Goal: Task Accomplishment & Management: Manage account settings

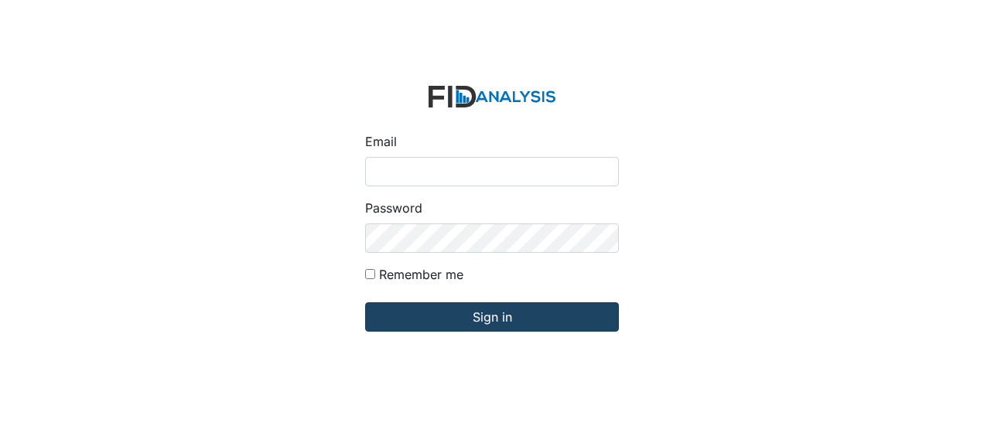
type input "[EMAIL_ADDRESS][DOMAIN_NAME]"
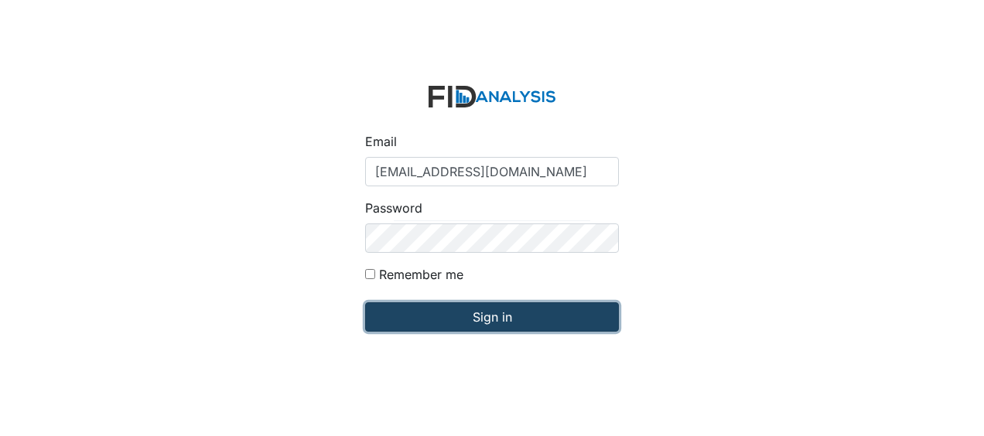
click at [408, 317] on input "Sign in" at bounding box center [492, 316] width 254 height 29
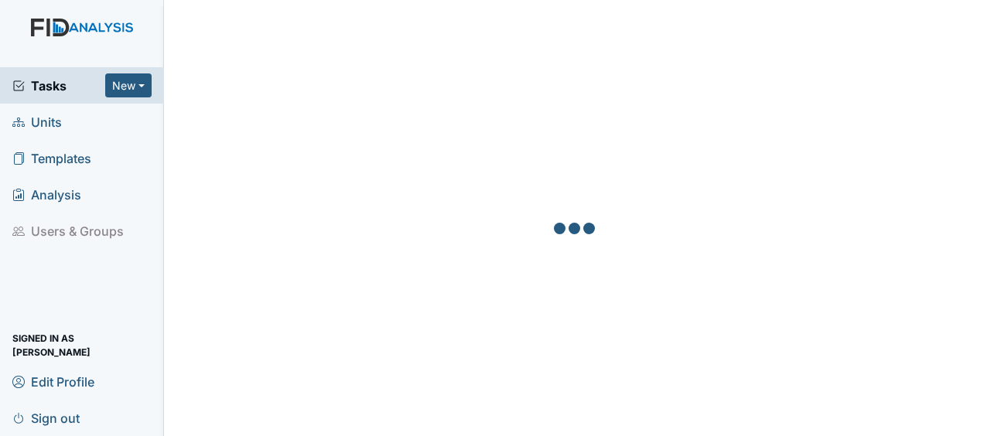
click at [66, 122] on link "Units" at bounding box center [82, 122] width 164 height 36
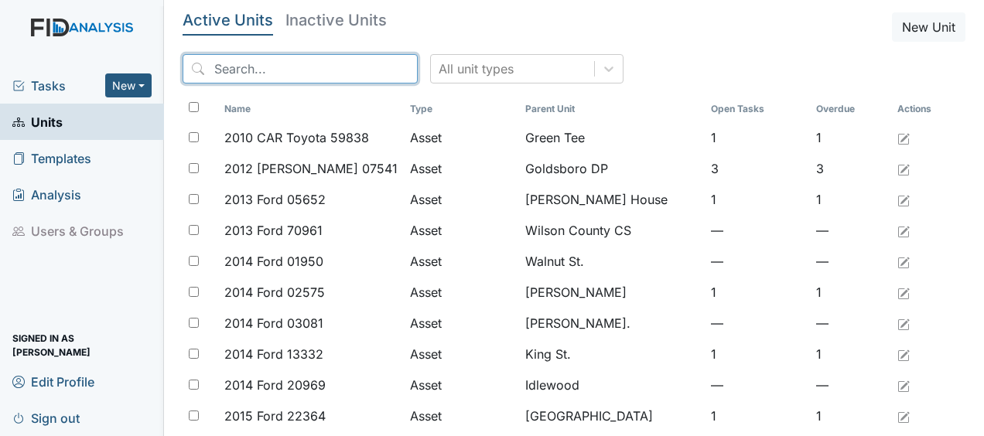
click at [227, 73] on input "search" at bounding box center [300, 68] width 235 height 29
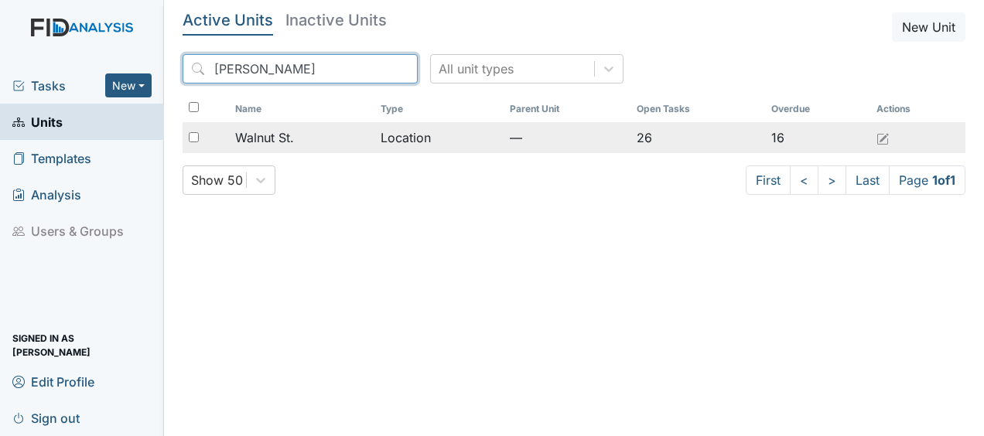
type input "waln"
click at [272, 138] on span "Walnut St." at bounding box center [264, 137] width 59 height 19
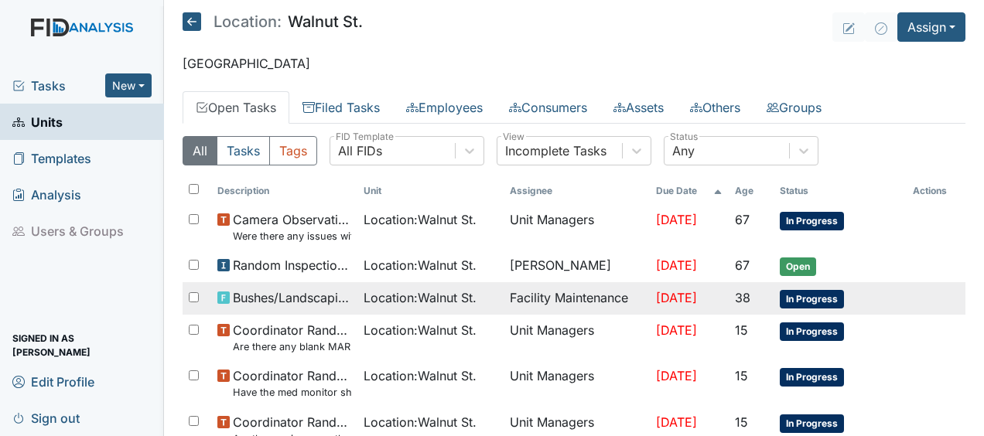
click at [712, 291] on td "Aug 24, 2025" at bounding box center [689, 298] width 79 height 32
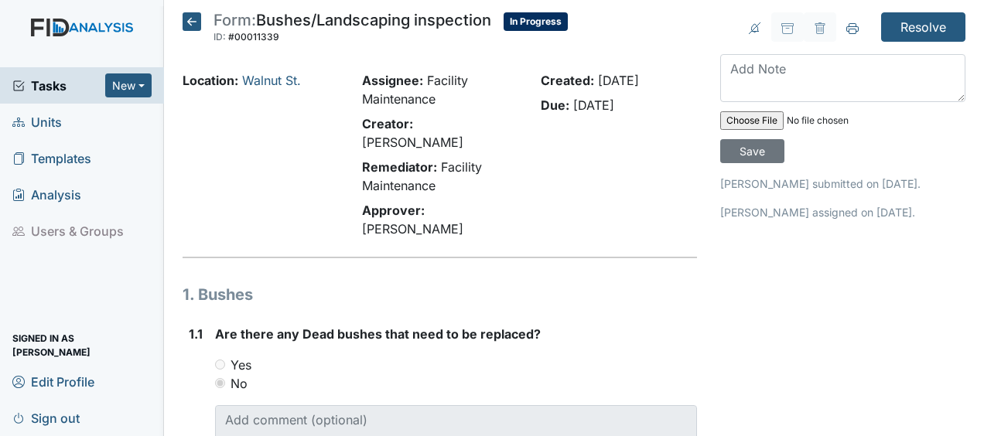
click at [192, 11] on main "Form: Bushes/Landscaping inspection ID: #00011339 In Progress Autosaving... Loc…" at bounding box center [574, 218] width 820 height 436
click at [190, 22] on icon at bounding box center [192, 21] width 19 height 19
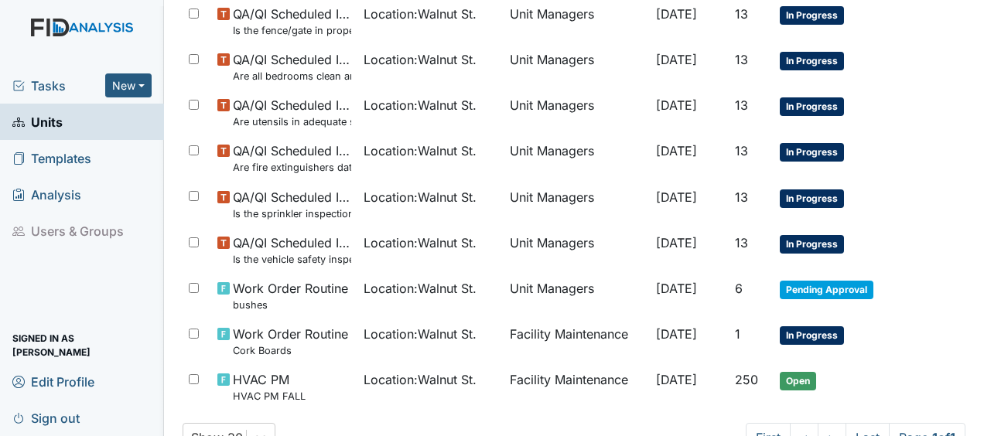
scroll to position [1009, 0]
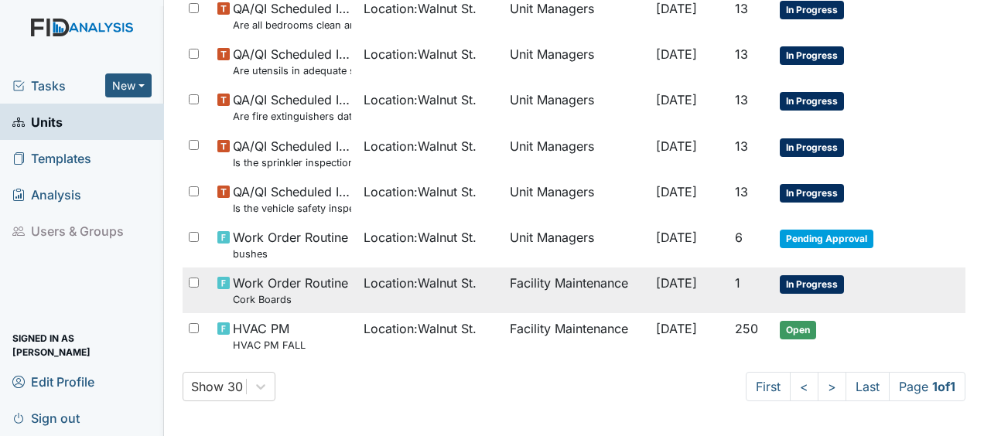
click at [524, 282] on td "Facility Maintenance" at bounding box center [577, 291] width 146 height 46
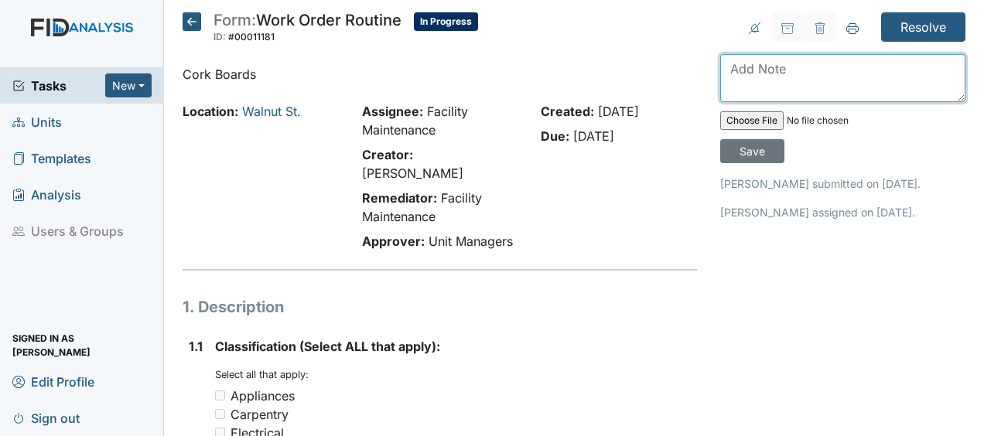
click at [724, 67] on textarea at bounding box center [842, 78] width 245 height 48
type textarea "hung cork boards JB"
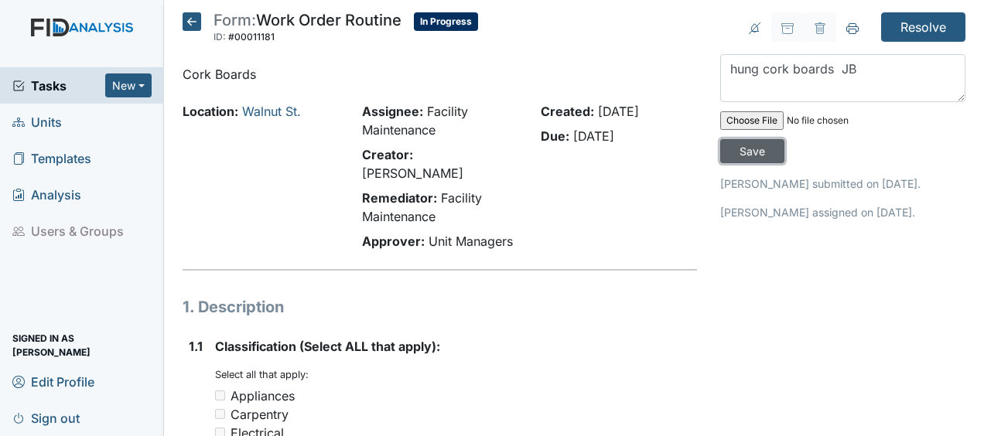
click at [750, 153] on input "Save" at bounding box center [752, 151] width 64 height 24
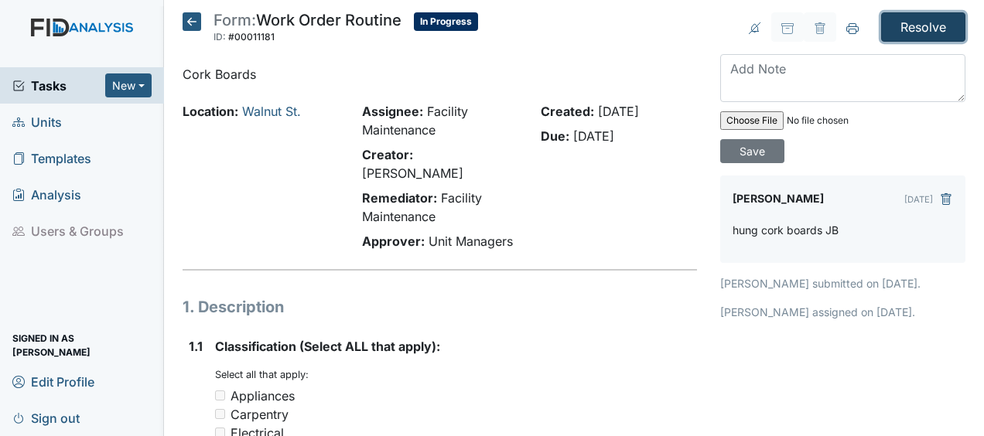
click at [910, 19] on input "Resolve" at bounding box center [923, 26] width 84 height 29
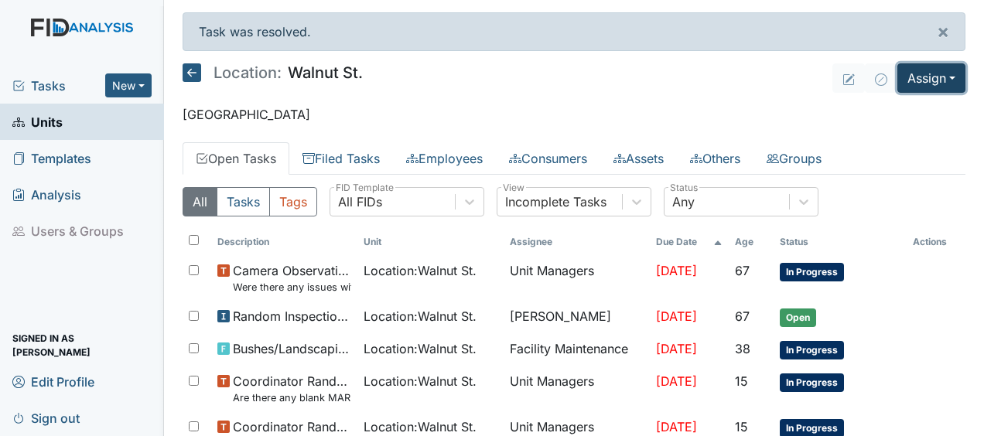
click at [913, 73] on button "Assign" at bounding box center [931, 77] width 68 height 29
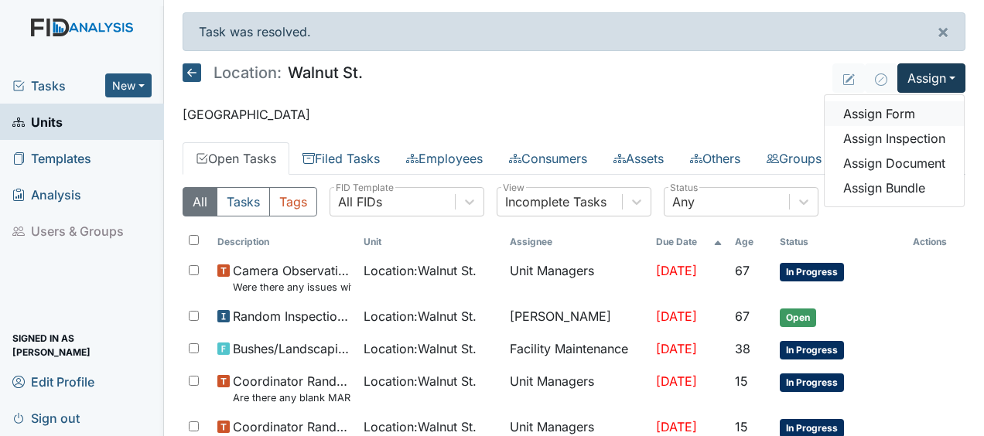
click at [868, 111] on link "Assign Form" at bounding box center [894, 113] width 139 height 25
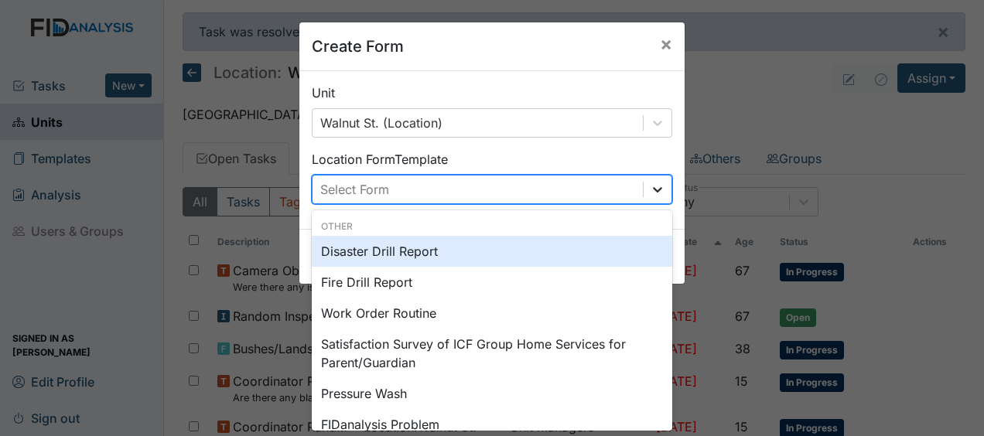
click at [653, 190] on icon at bounding box center [657, 189] width 9 height 5
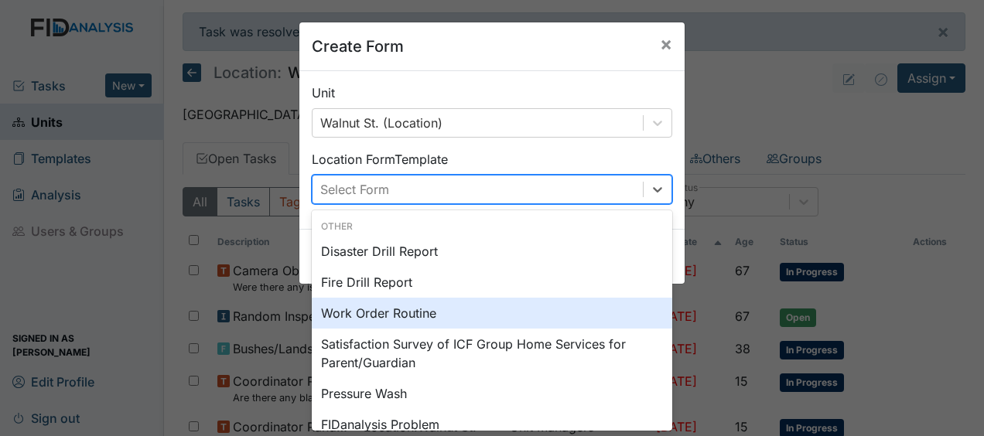
click at [389, 308] on div "Work Order Routine" at bounding box center [492, 313] width 360 height 31
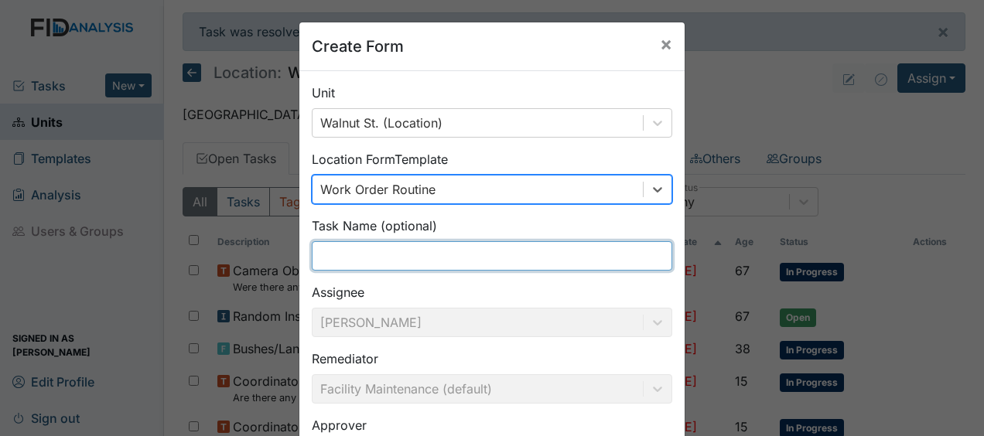
click at [319, 257] on input "text" at bounding box center [492, 255] width 360 height 29
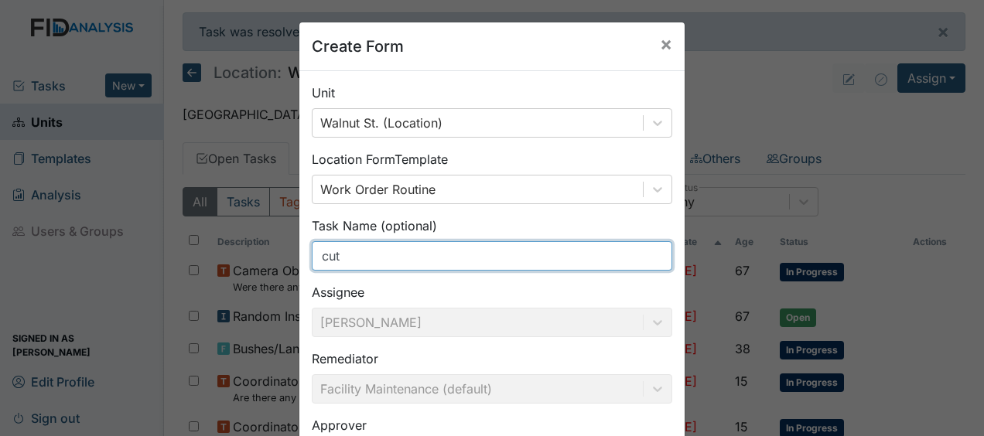
click at [320, 257] on input "cut" at bounding box center [492, 255] width 360 height 29
type input "t"
click at [333, 261] on input "t" at bounding box center [492, 255] width 360 height 29
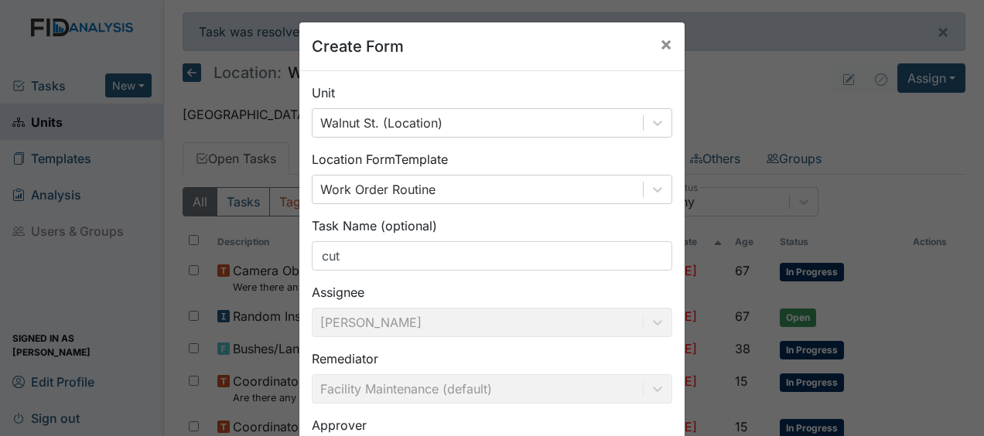
click at [486, 274] on div "Unit Walnut St. (Location) Location Form Template Work Order Routine Task Name …" at bounding box center [491, 316] width 385 height 490
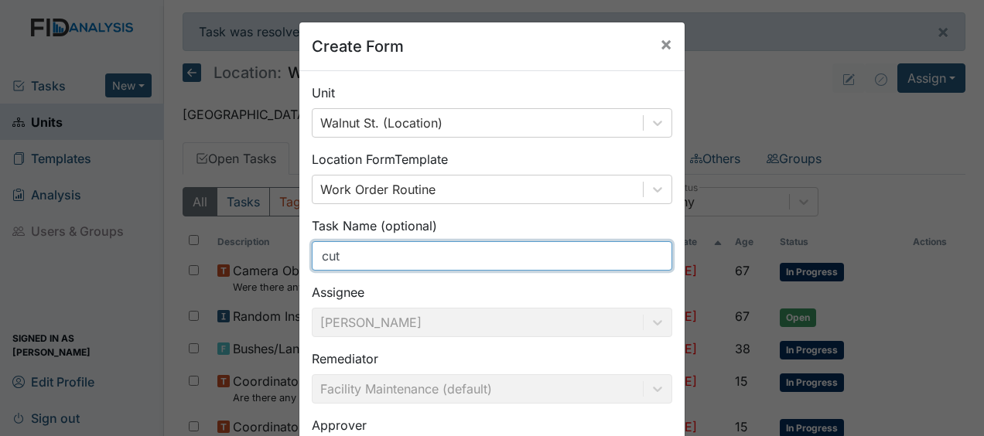
click at [345, 258] on input "cut" at bounding box center [492, 255] width 360 height 29
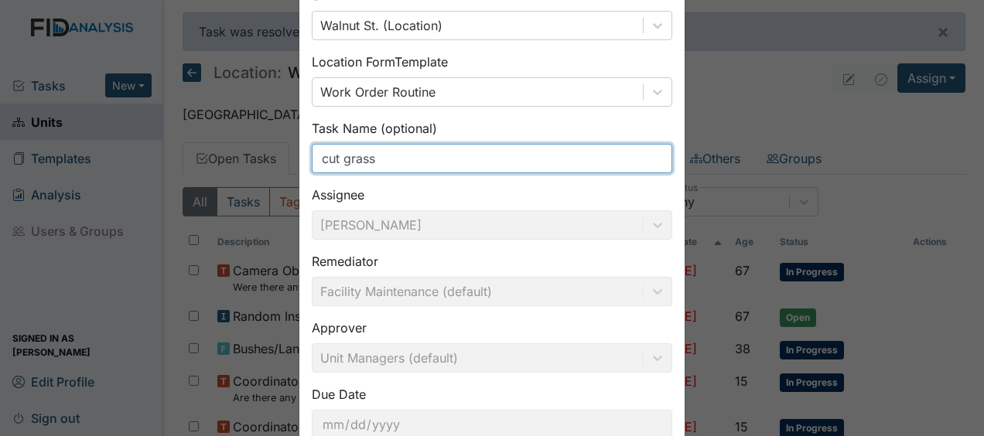
scroll to position [201, 0]
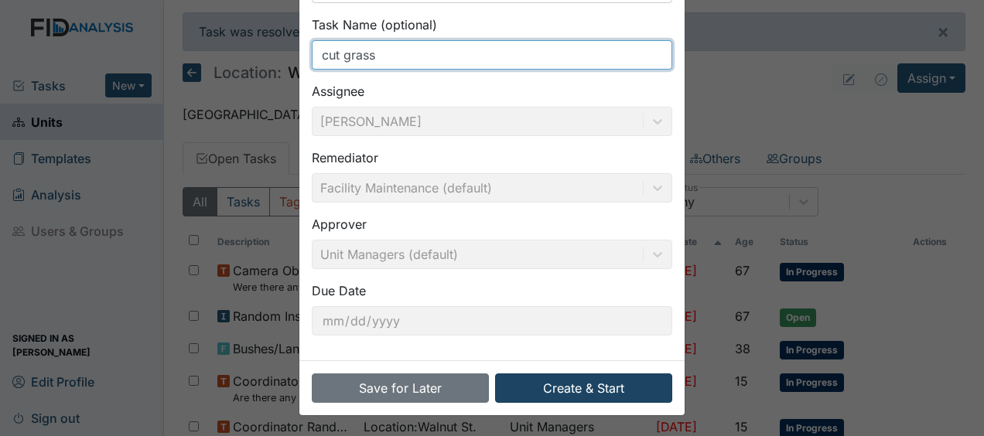
type input "cut grass"
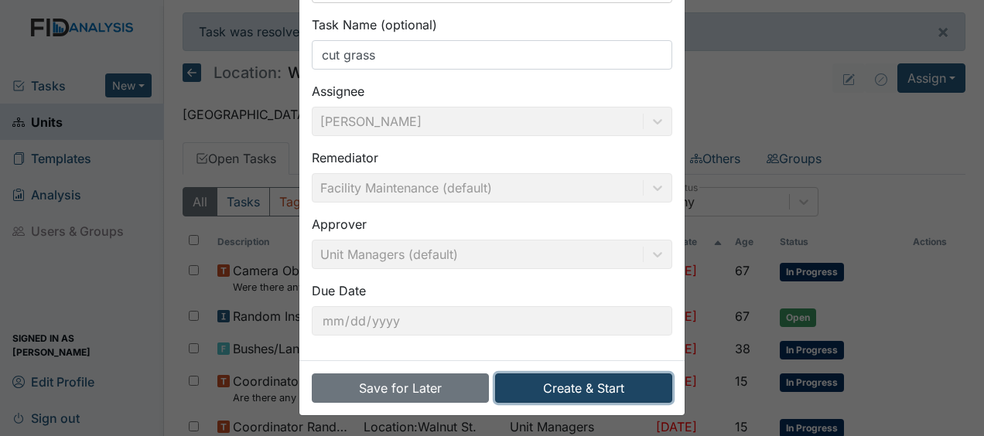
click at [541, 385] on button "Create & Start" at bounding box center [583, 388] width 177 height 29
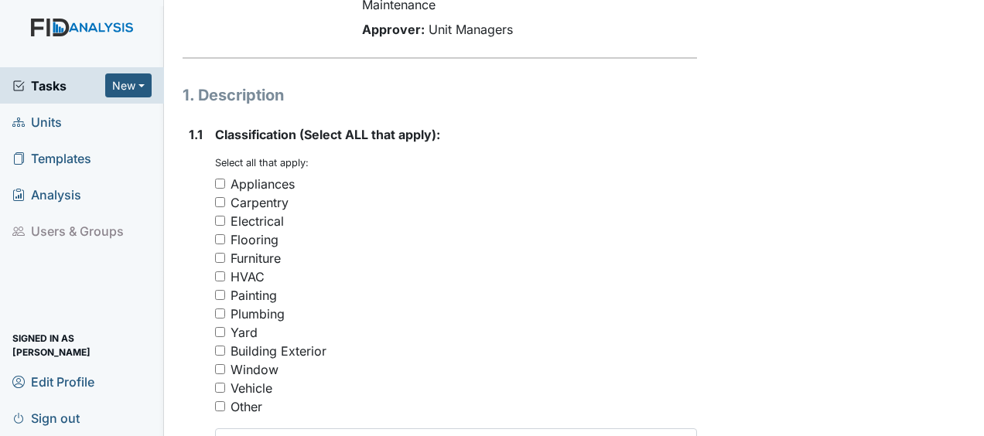
scroll to position [213, 0]
click at [221, 326] on input "Yard" at bounding box center [220, 331] width 10 height 10
checkbox input "true"
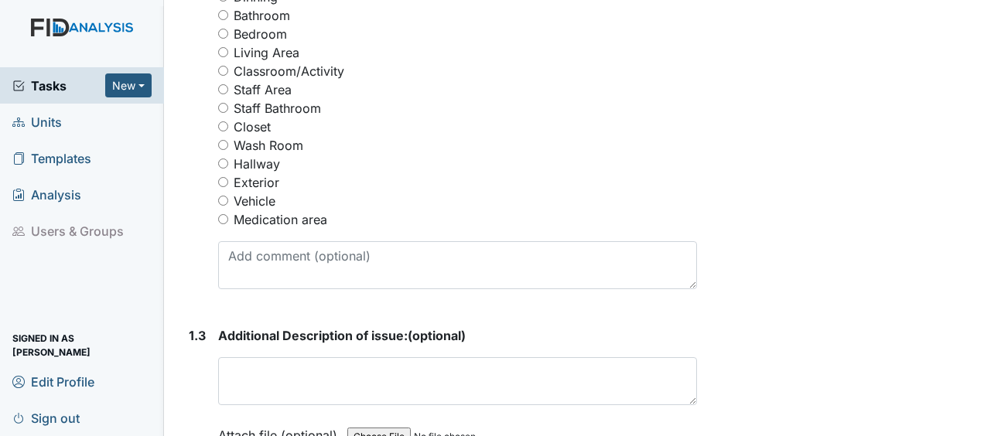
scroll to position [819, 0]
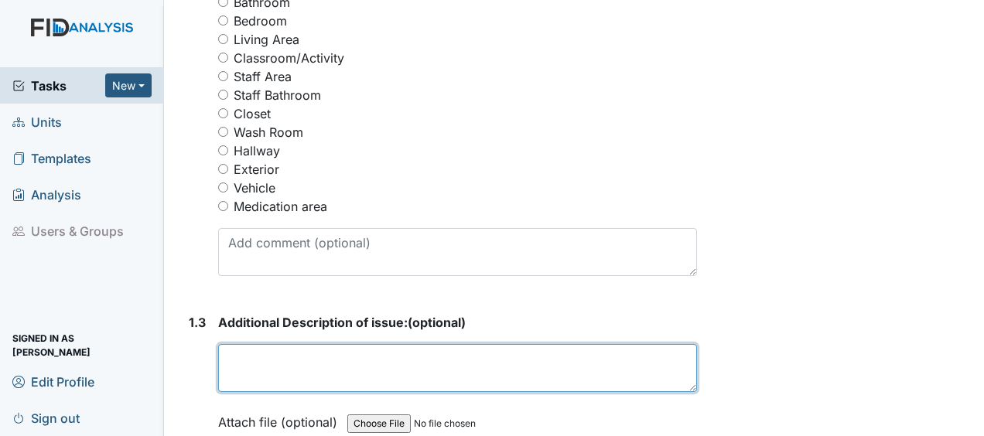
click at [241, 344] on textarea at bounding box center [457, 368] width 479 height 48
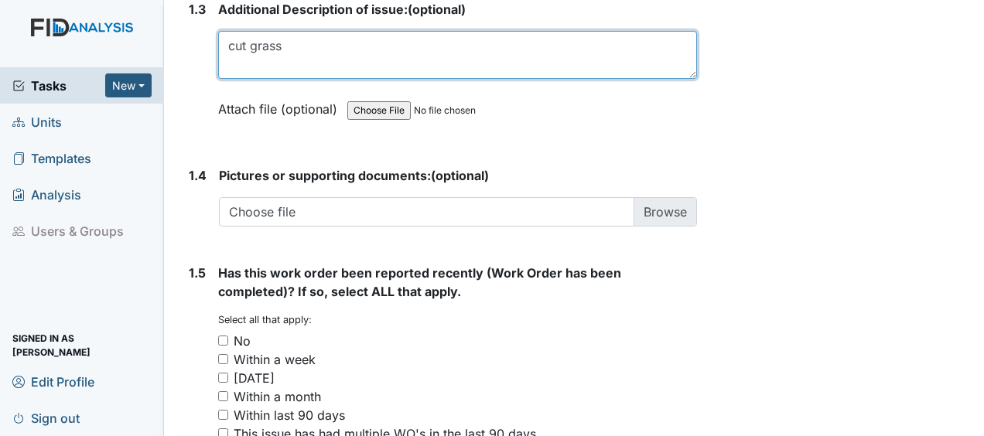
scroll to position [1256, 0]
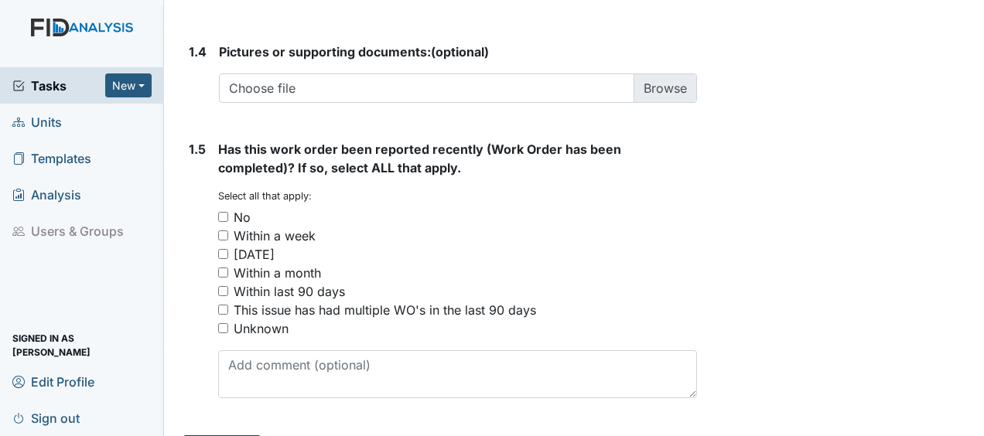
type textarea "cut grass"
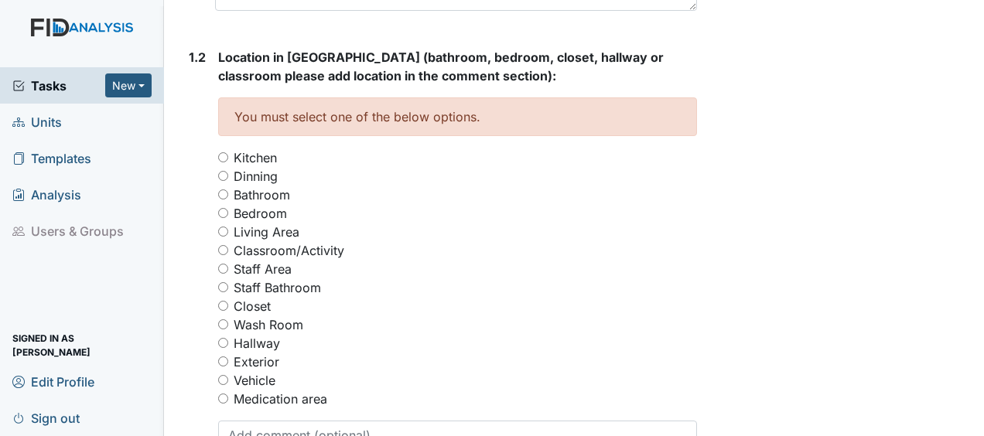
scroll to position [677, 0]
click at [226, 357] on input "Exterior" at bounding box center [223, 362] width 10 height 10
radio input "true"
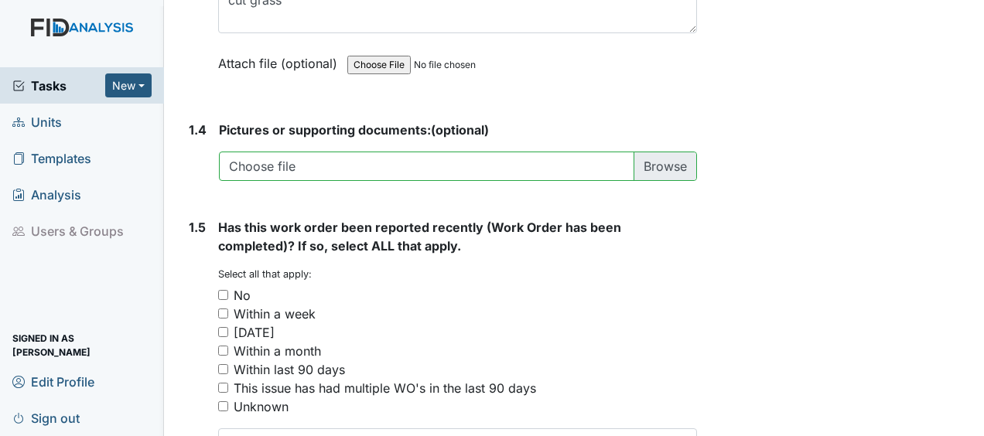
scroll to position [1307, 0]
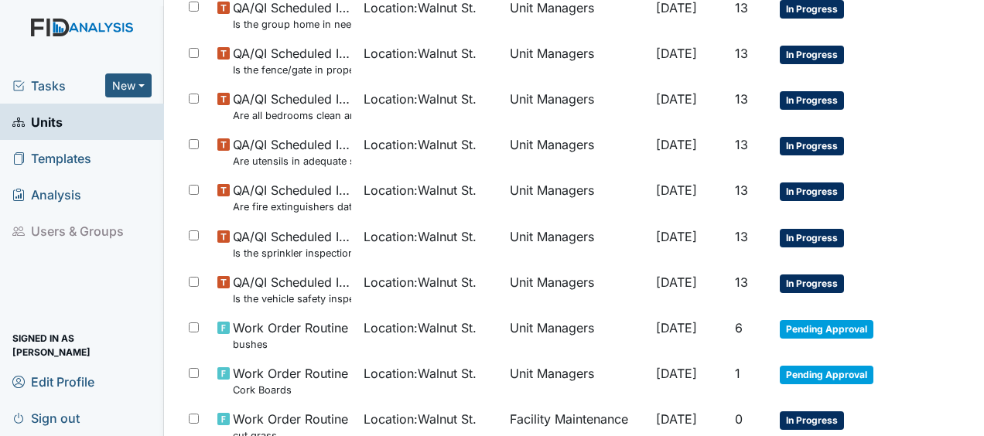
scroll to position [1105, 0]
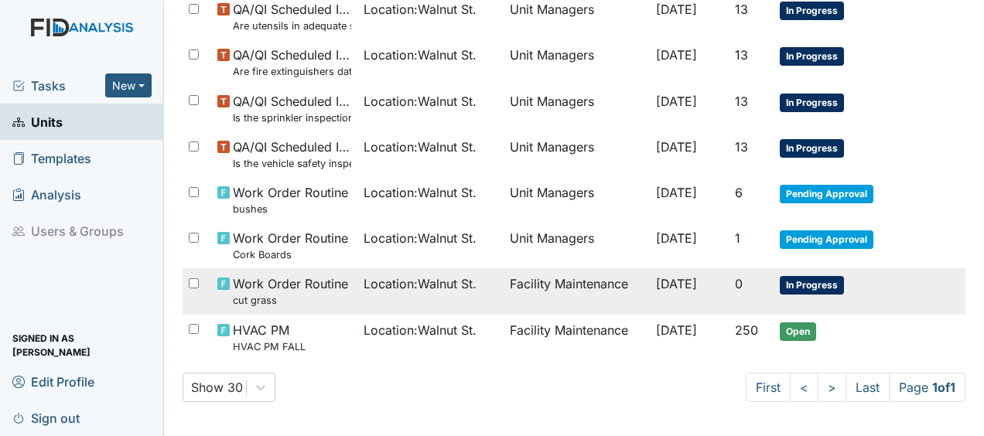
click at [470, 288] on div "Location : [GEOGRAPHIC_DATA]." at bounding box center [431, 284] width 134 height 19
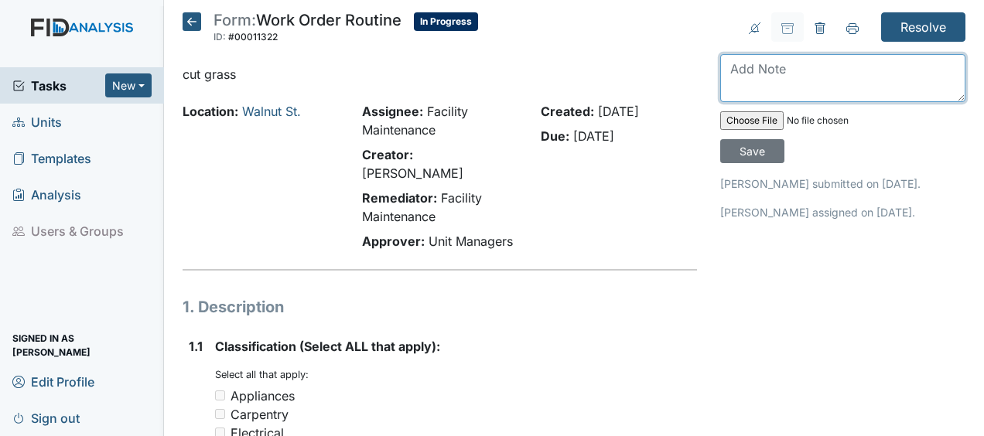
click at [726, 75] on textarea at bounding box center [842, 78] width 245 height 48
type textarea "cut grass JB"
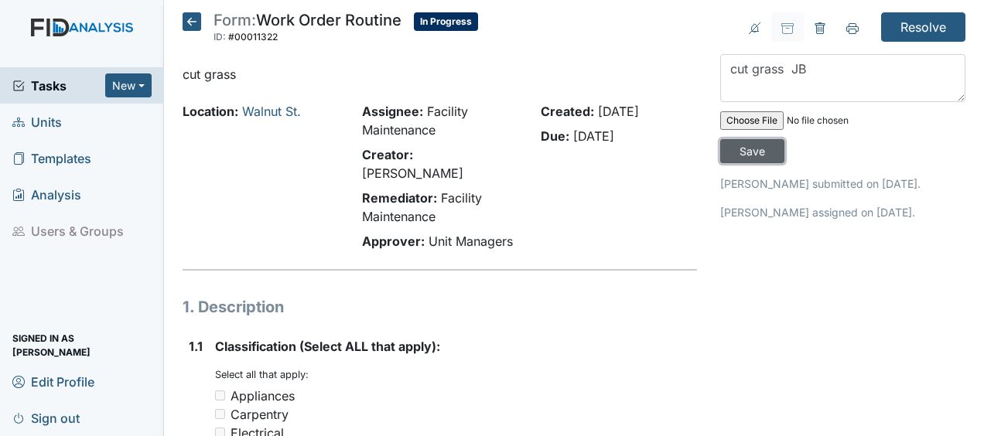
click at [736, 151] on input "Save" at bounding box center [752, 151] width 64 height 24
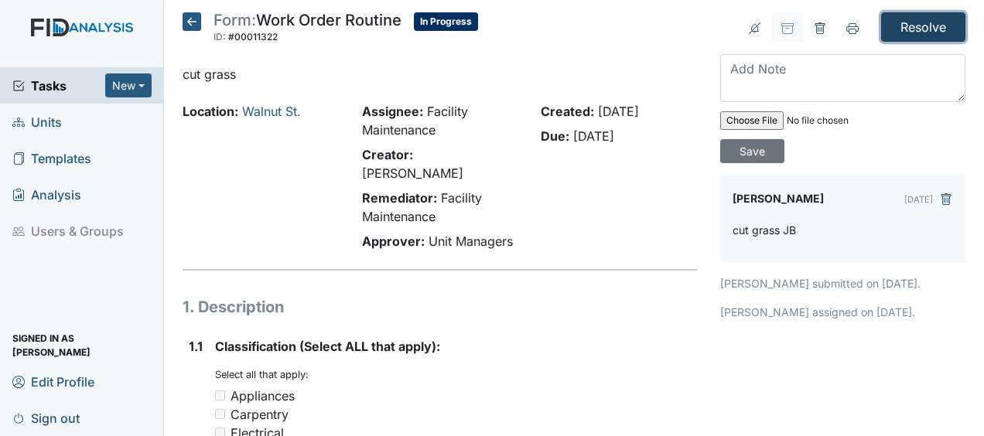
click at [916, 36] on input "Resolve" at bounding box center [923, 26] width 84 height 29
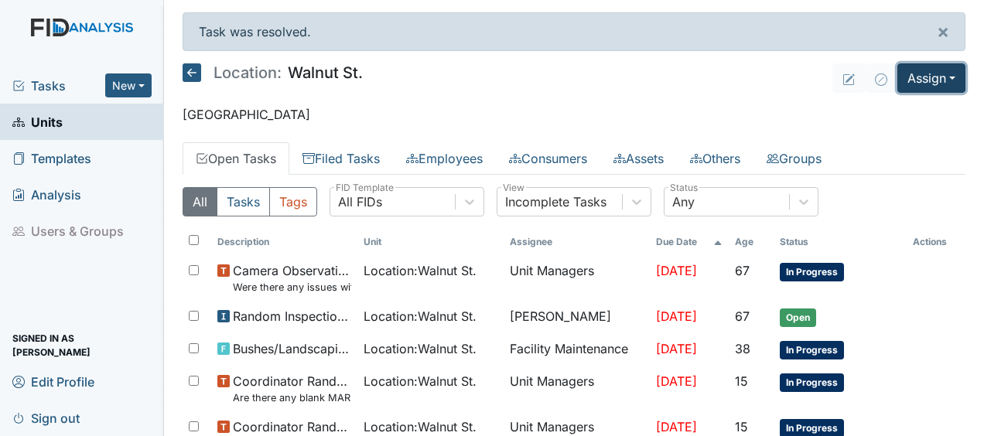
click at [899, 77] on button "Assign" at bounding box center [931, 77] width 68 height 29
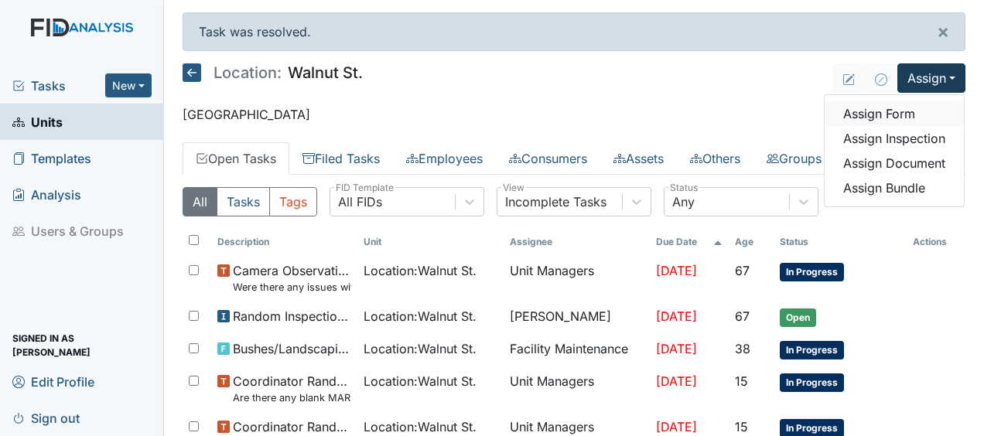
click at [869, 110] on link "Assign Form" at bounding box center [894, 113] width 139 height 25
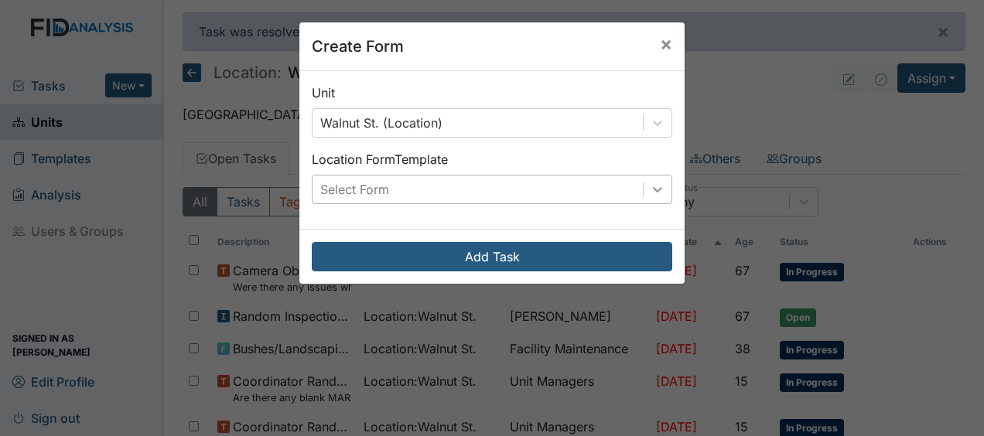
click at [653, 190] on icon at bounding box center [657, 189] width 9 height 5
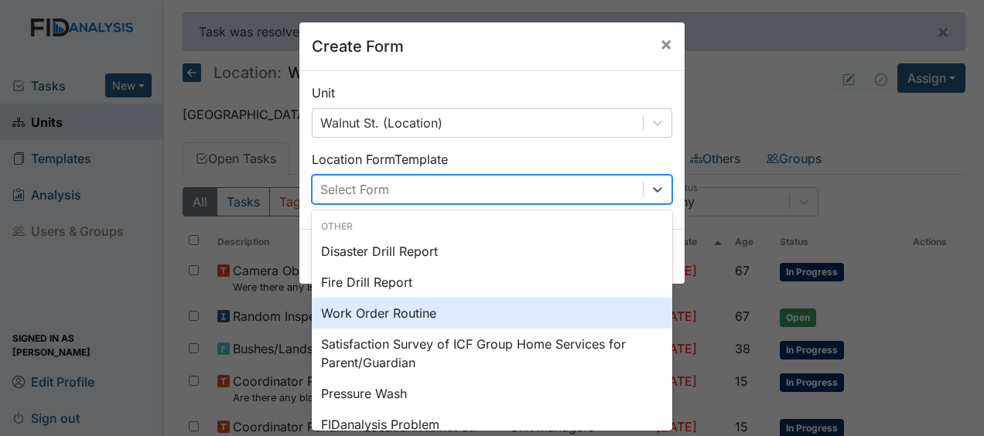
click at [376, 317] on div "Work Order Routine" at bounding box center [492, 313] width 360 height 31
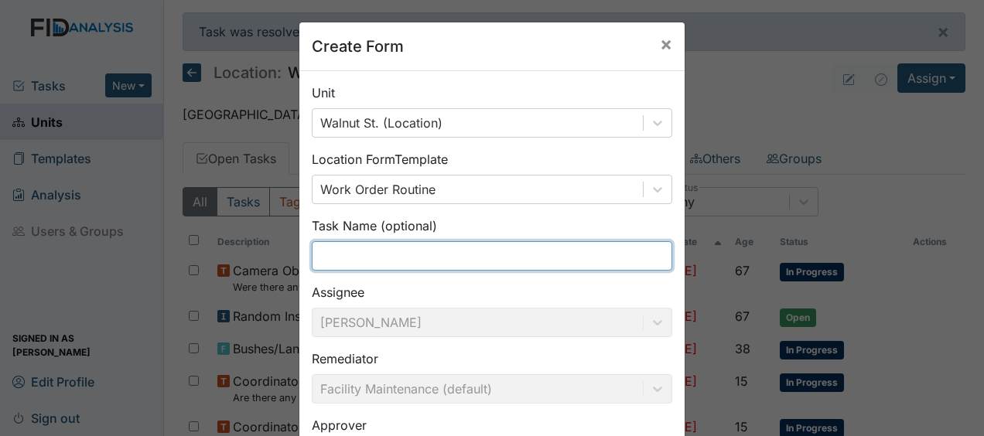
click at [336, 251] on input "text" at bounding box center [492, 255] width 360 height 29
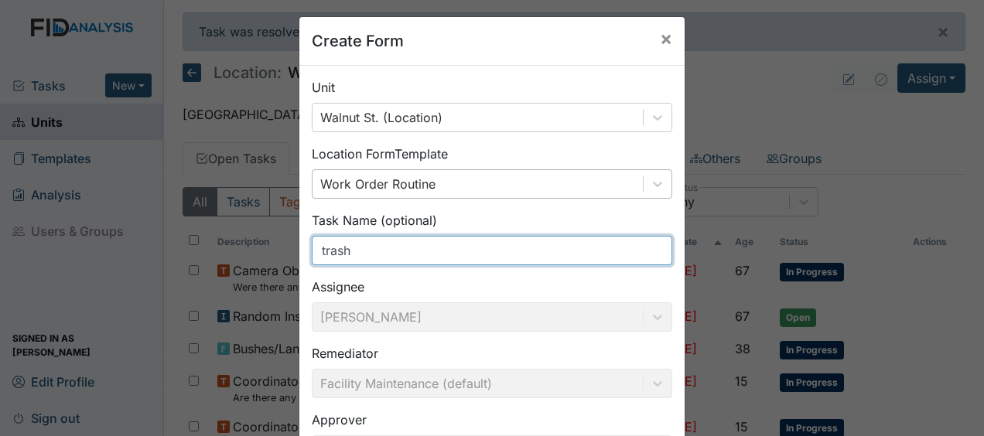
type input "trash"
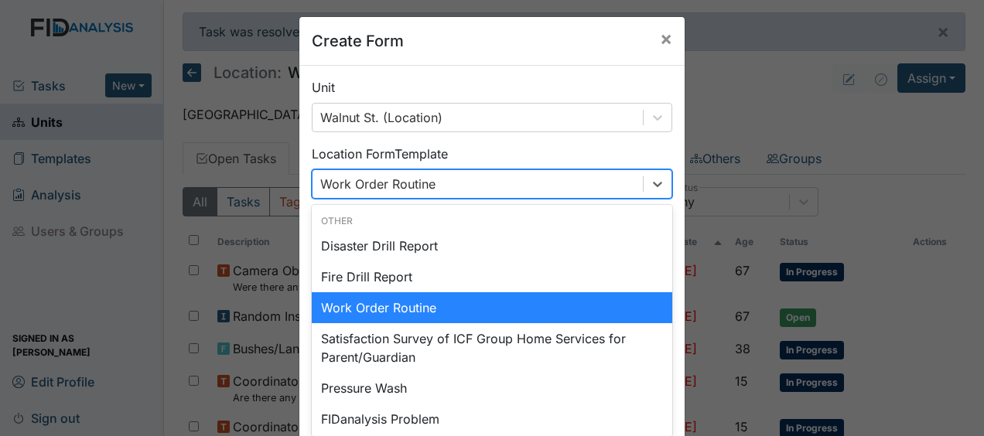
click at [455, 170] on div "Work Order Routine" at bounding box center [478, 184] width 330 height 28
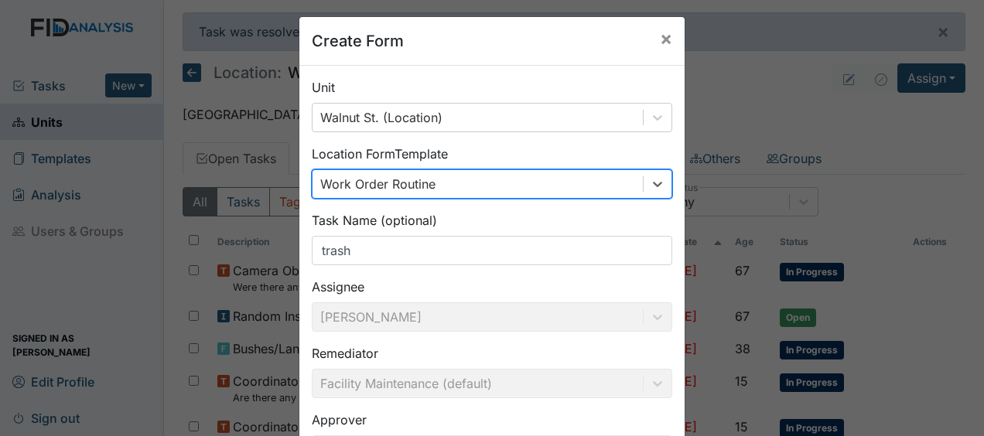
click at [455, 170] on div "Work Order Routine" at bounding box center [478, 184] width 330 height 28
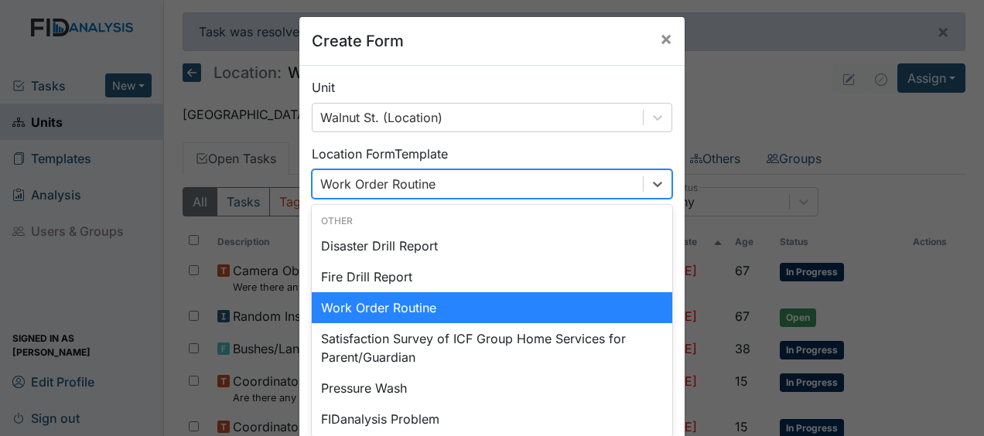
click at [455, 170] on div "Work Order Routine" at bounding box center [478, 184] width 330 height 28
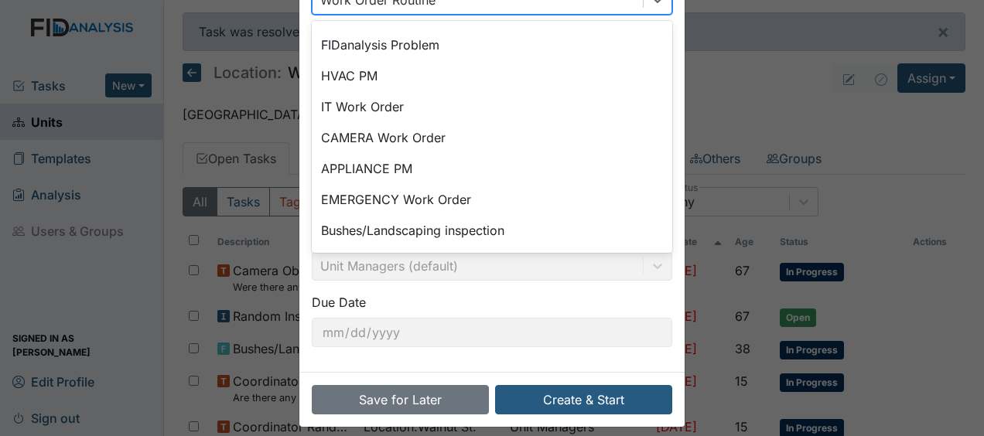
scroll to position [193, 0]
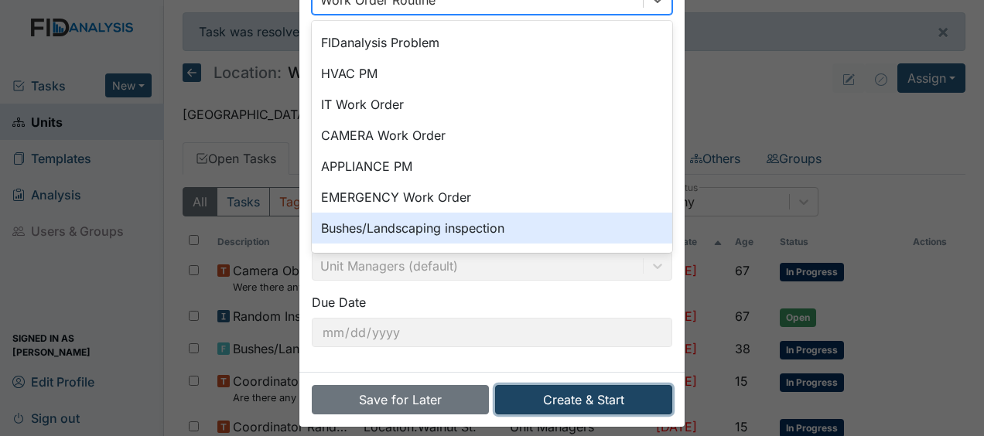
click at [562, 391] on button "Create & Start" at bounding box center [583, 399] width 177 height 29
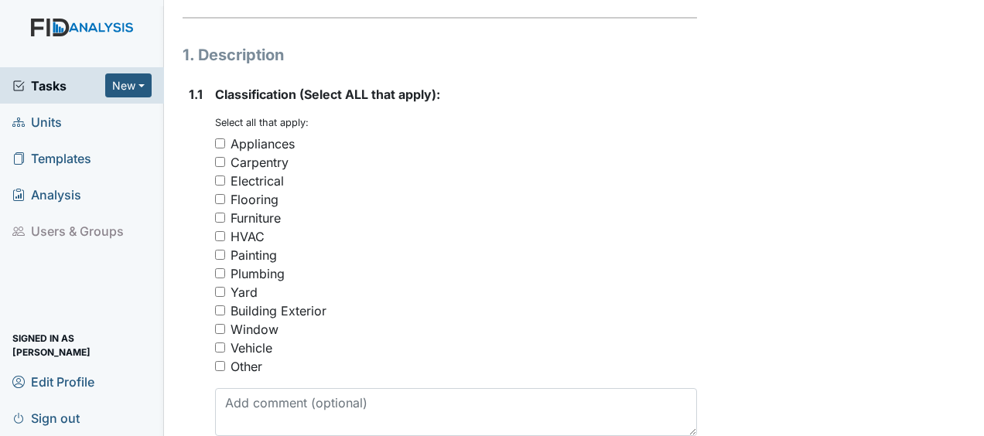
scroll to position [253, 0]
click at [217, 286] on input "Yard" at bounding box center [220, 291] width 10 height 10
checkbox input "true"
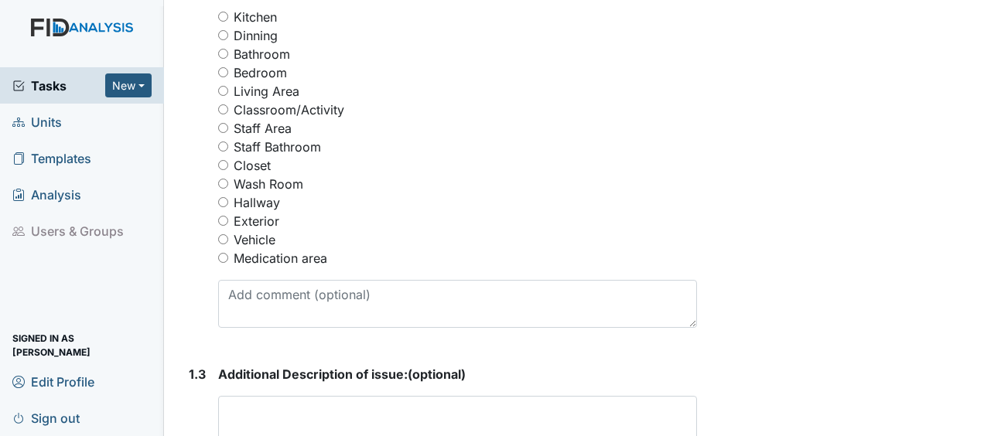
scroll to position [770, 0]
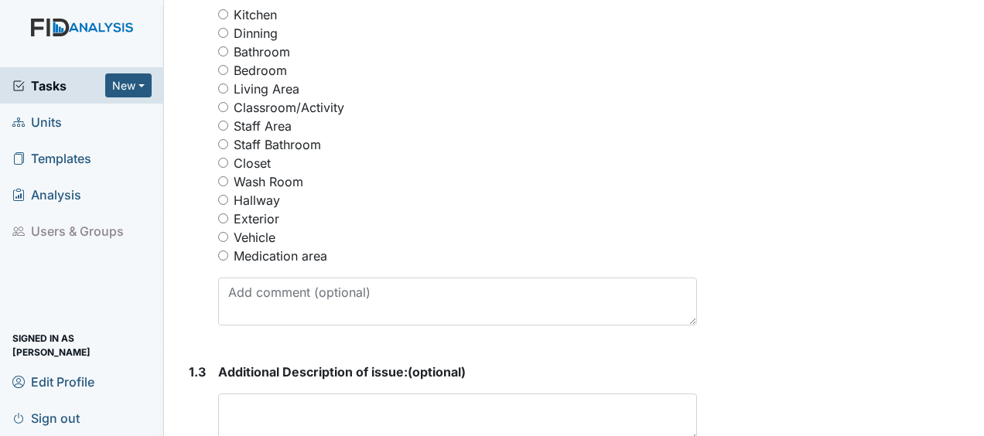
click at [221, 213] on input "Exterior" at bounding box center [223, 218] width 10 height 10
radio input "true"
click at [246, 394] on textarea at bounding box center [457, 418] width 479 height 48
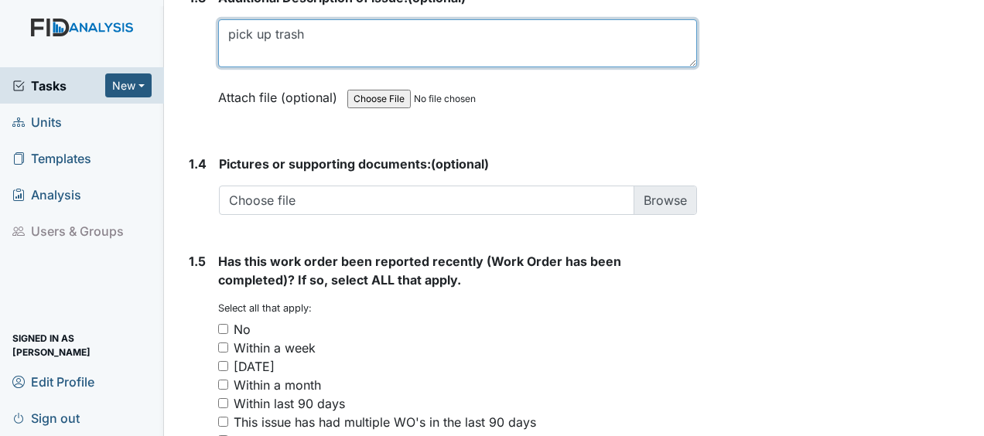
scroll to position [1256, 0]
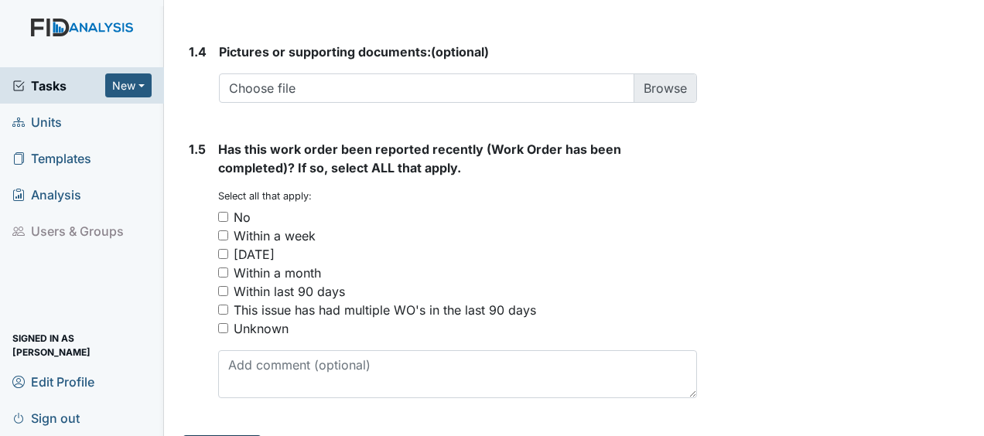
type textarea "pick up trash"
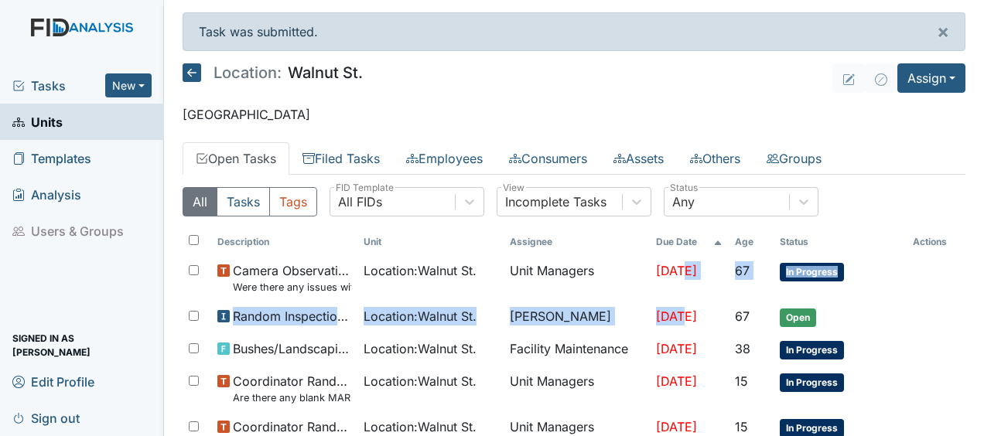
drag, startPoint x: 653, startPoint y: 304, endPoint x: 686, endPoint y: -30, distance: 335.8
click at [686, 0] on html "Tasks New Form Inspection Document Bundle Units Templates Analysis Users & Grou…" at bounding box center [492, 218] width 984 height 436
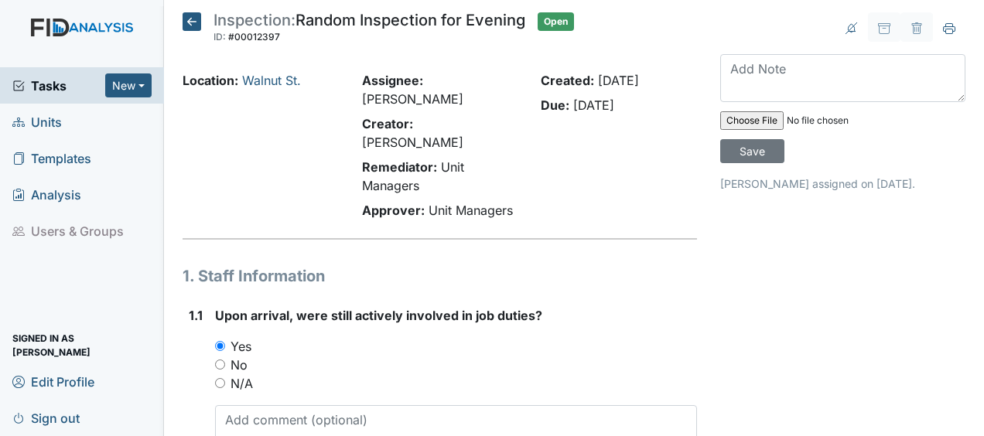
click at [195, 19] on icon at bounding box center [192, 21] width 19 height 19
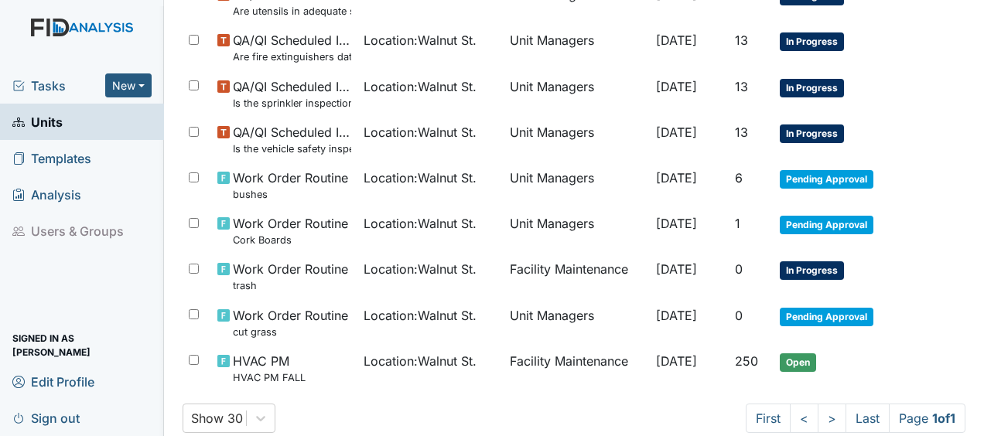
scroll to position [1070, 0]
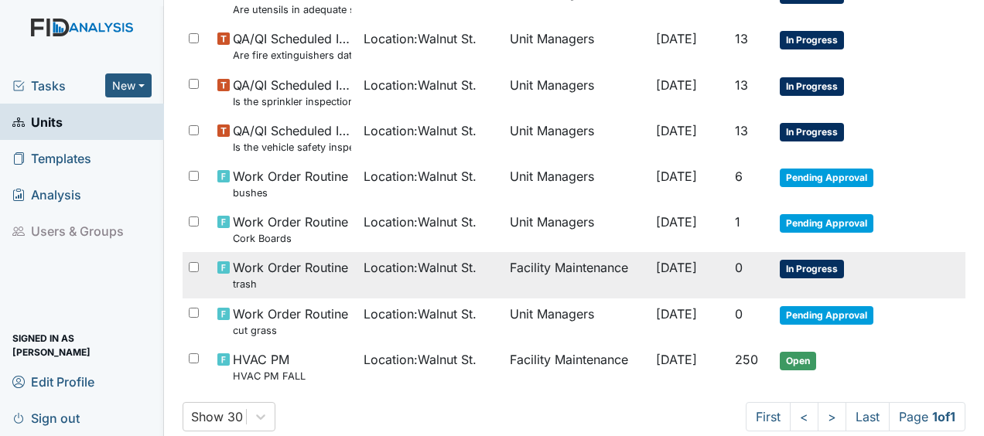
click at [399, 268] on span "Location : [GEOGRAPHIC_DATA]." at bounding box center [420, 267] width 113 height 19
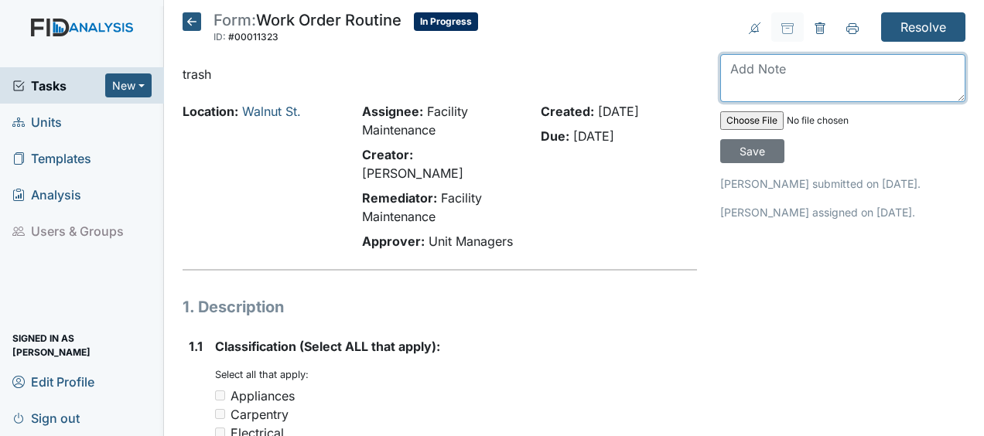
click at [726, 77] on textarea at bounding box center [842, 78] width 245 height 48
type textarea "pick up trash around house JB"
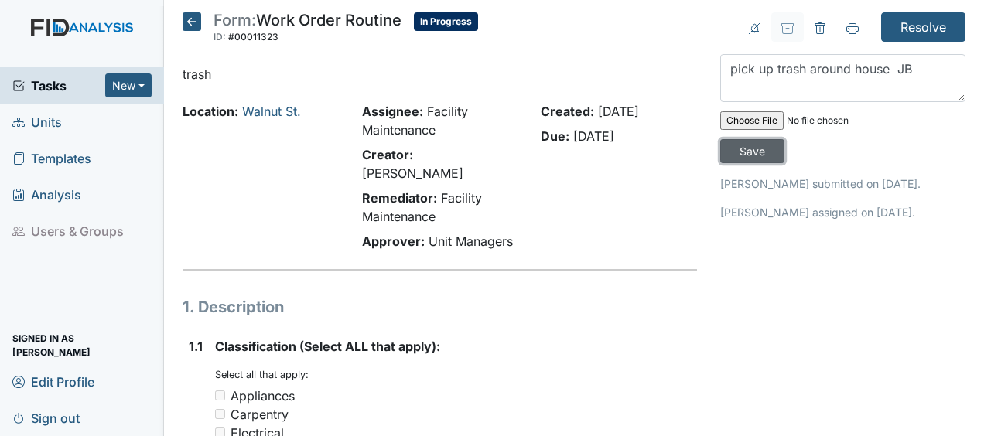
click at [748, 153] on input "Save" at bounding box center [752, 151] width 64 height 24
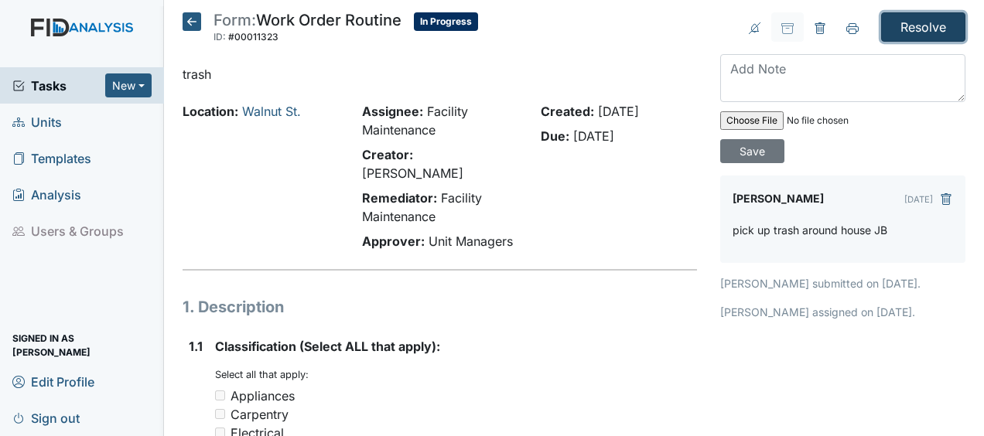
click at [931, 19] on input "Resolve" at bounding box center [923, 26] width 84 height 29
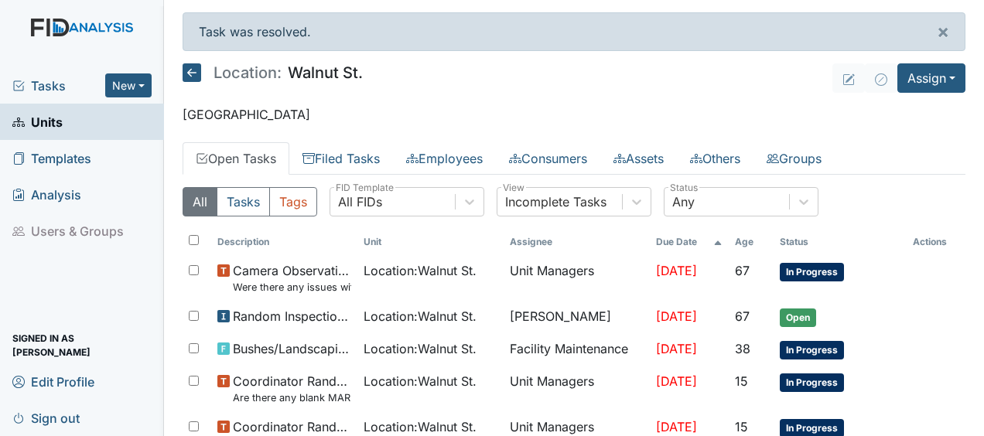
click at [918, 250] on th "Actions" at bounding box center [936, 242] width 59 height 26
click at [902, 76] on button "Assign" at bounding box center [931, 77] width 68 height 29
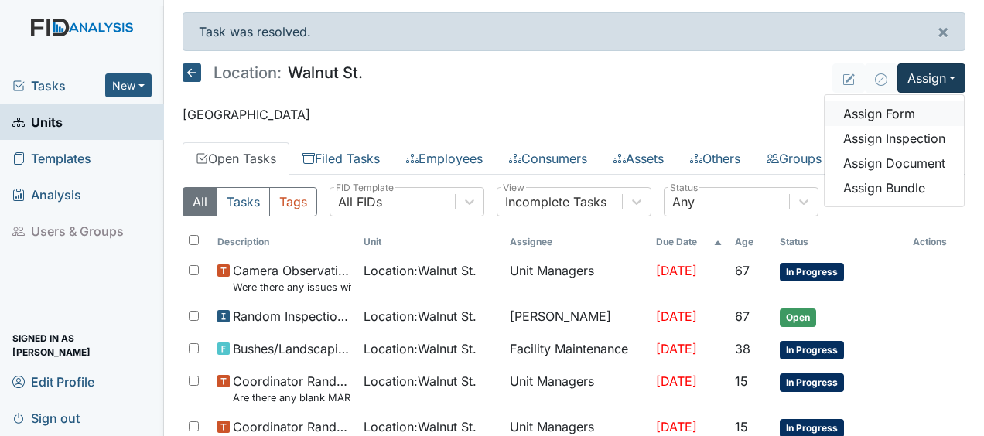
click at [860, 117] on link "Assign Form" at bounding box center [894, 113] width 139 height 25
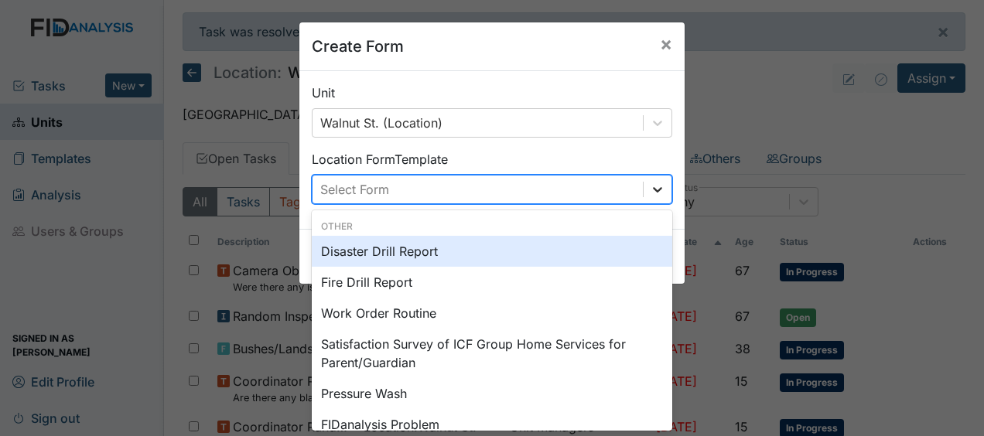
click at [650, 185] on icon at bounding box center [657, 189] width 15 height 15
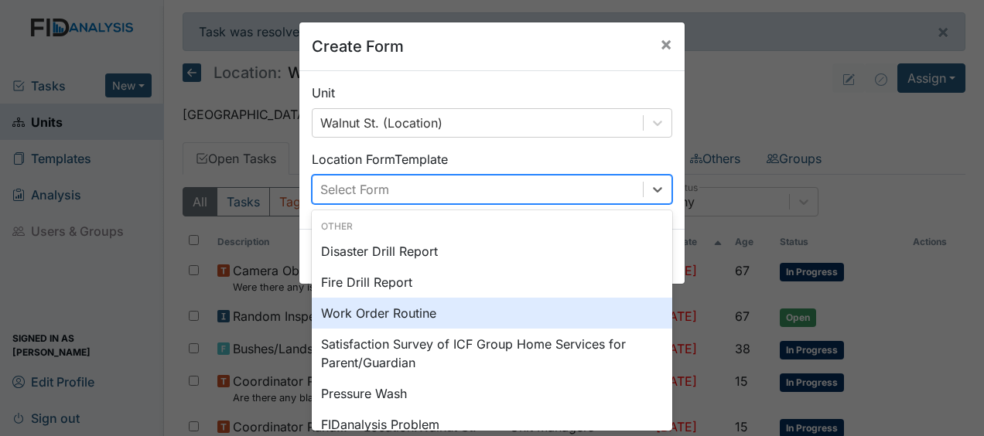
click at [381, 314] on div "Work Order Routine" at bounding box center [492, 313] width 360 height 31
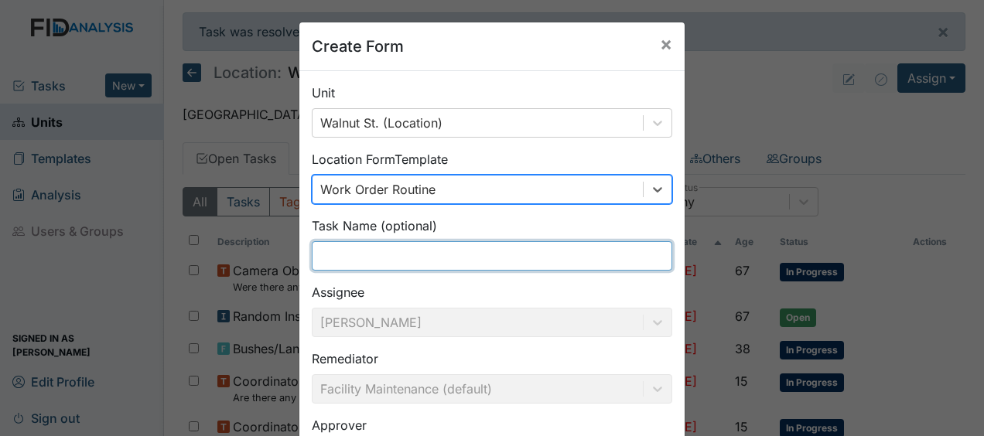
click at [333, 257] on input "text" at bounding box center [492, 255] width 360 height 29
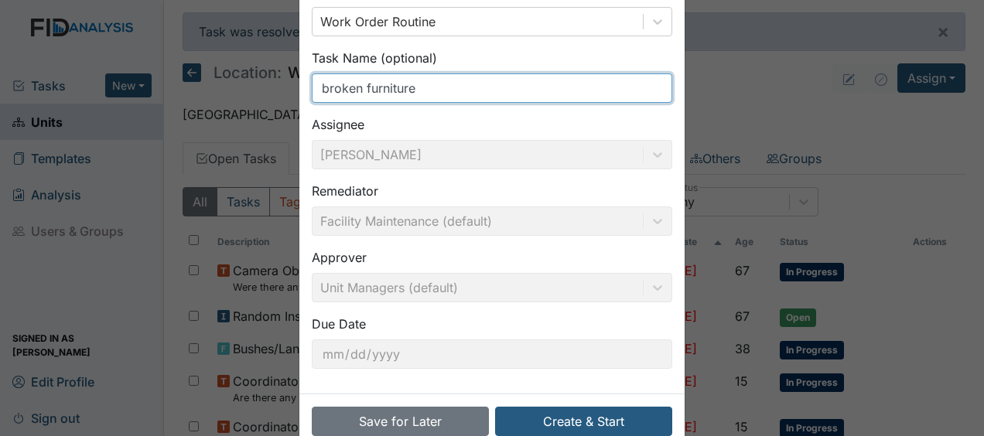
scroll to position [201, 0]
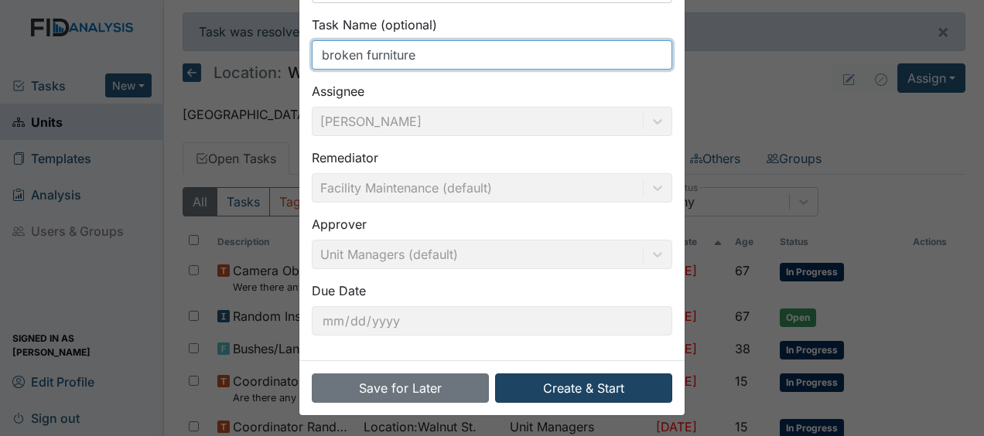
type input "broken furniture"
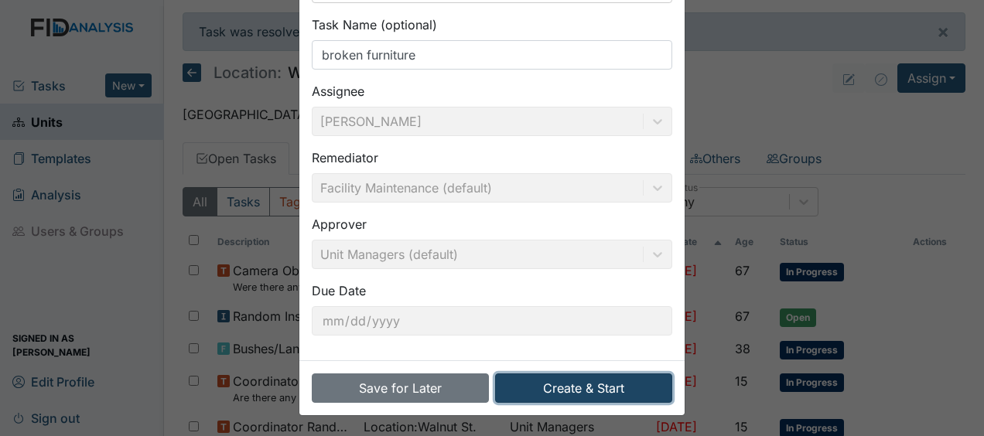
click at [538, 387] on button "Create & Start" at bounding box center [583, 388] width 177 height 29
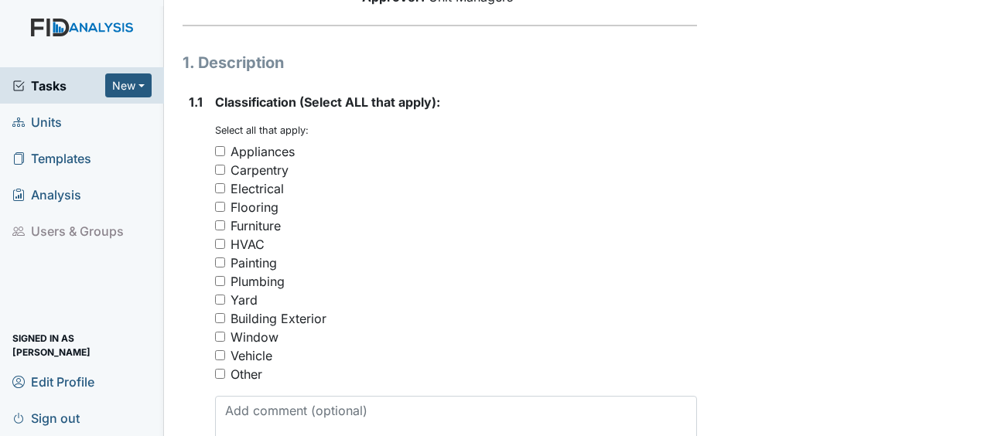
scroll to position [251, 0]
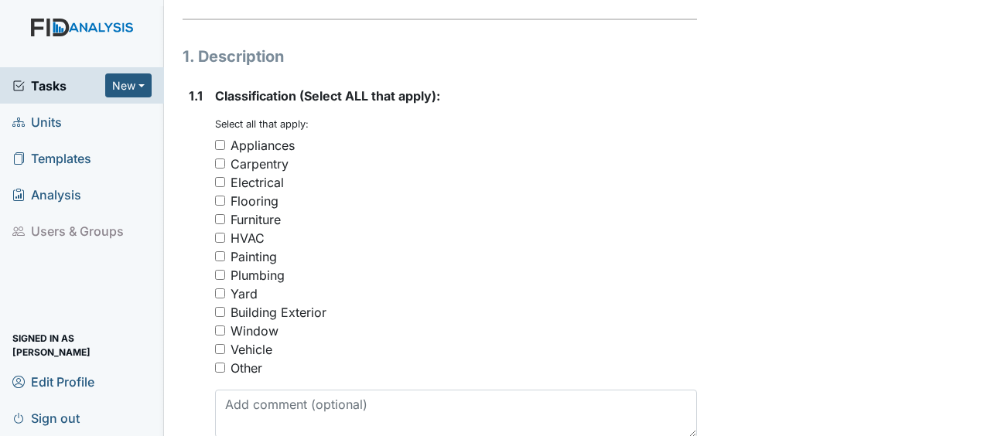
click at [219, 196] on input "Flooring" at bounding box center [220, 201] width 10 height 10
checkbox input "true"
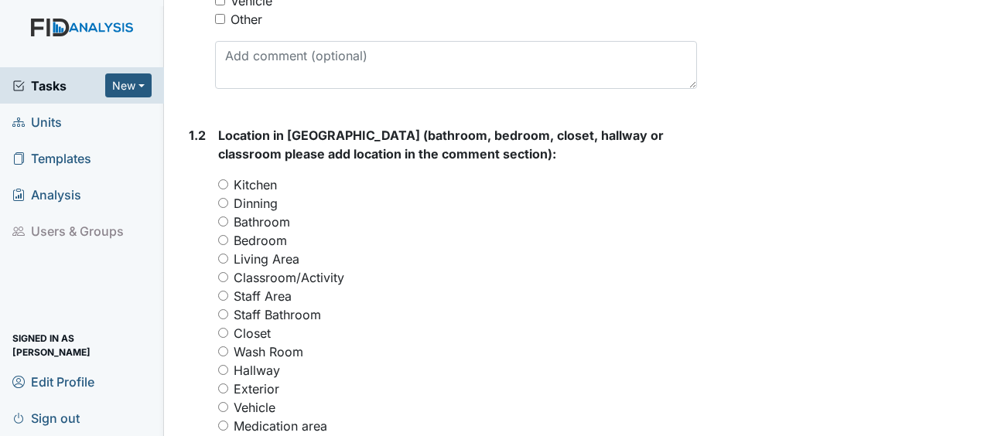
scroll to position [600, 0]
click at [226, 383] on input "Exterior" at bounding box center [223, 388] width 10 height 10
radio input "true"
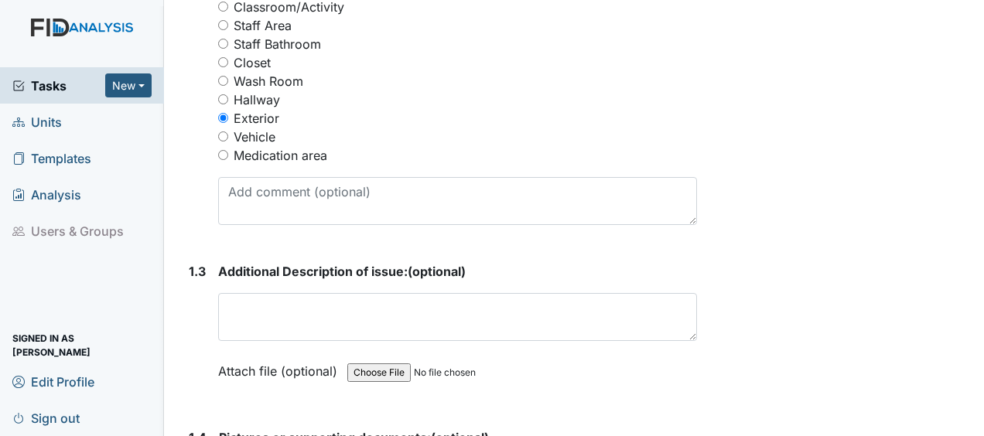
scroll to position [871, 0]
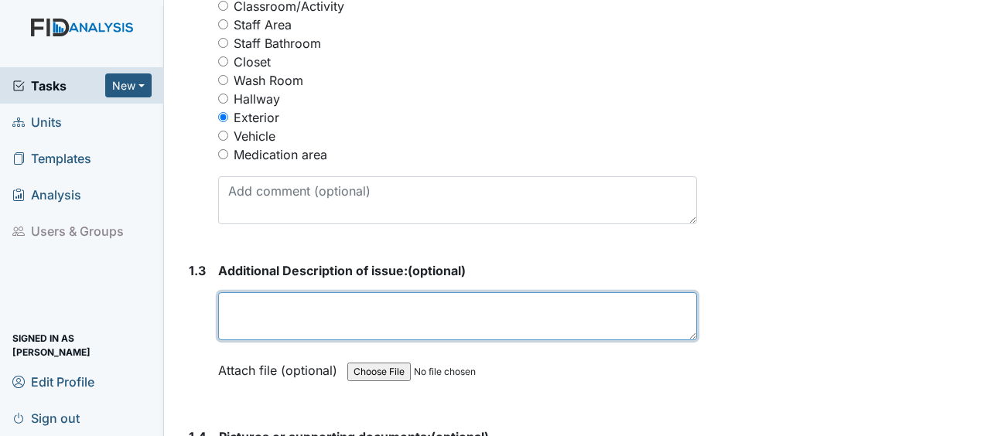
click at [298, 292] on textarea at bounding box center [457, 316] width 479 height 48
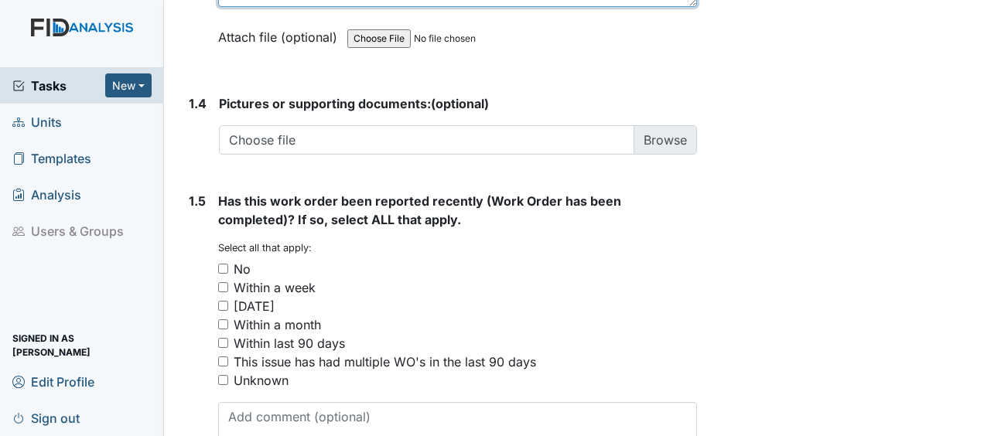
scroll to position [1256, 0]
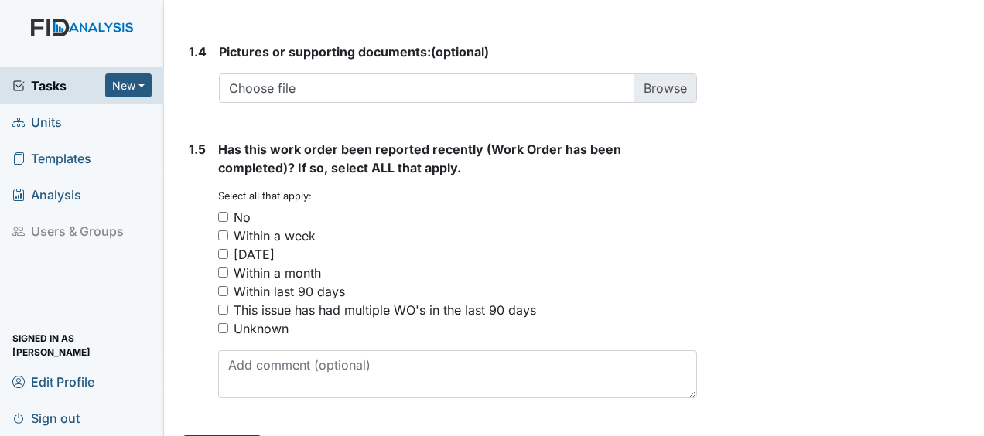
type textarea "broken furniture"
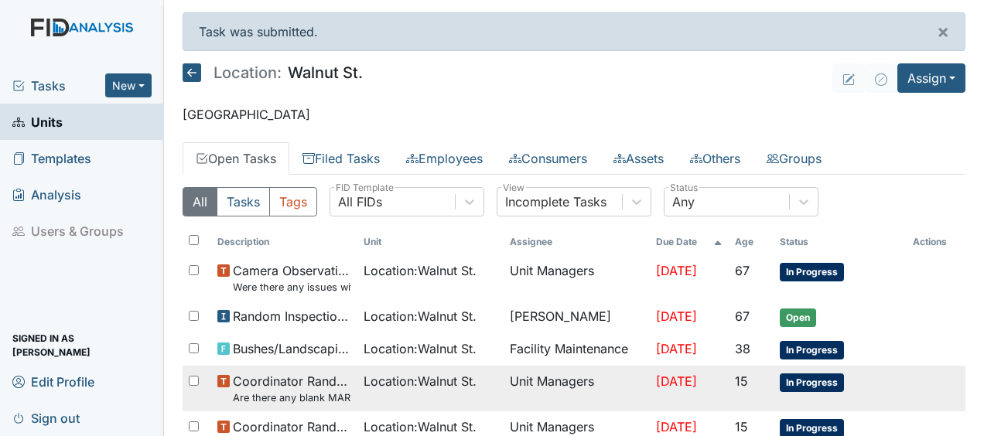
click at [220, 405] on td "Coordinator Random Are there any blank MAR"s" at bounding box center [284, 389] width 146 height 46
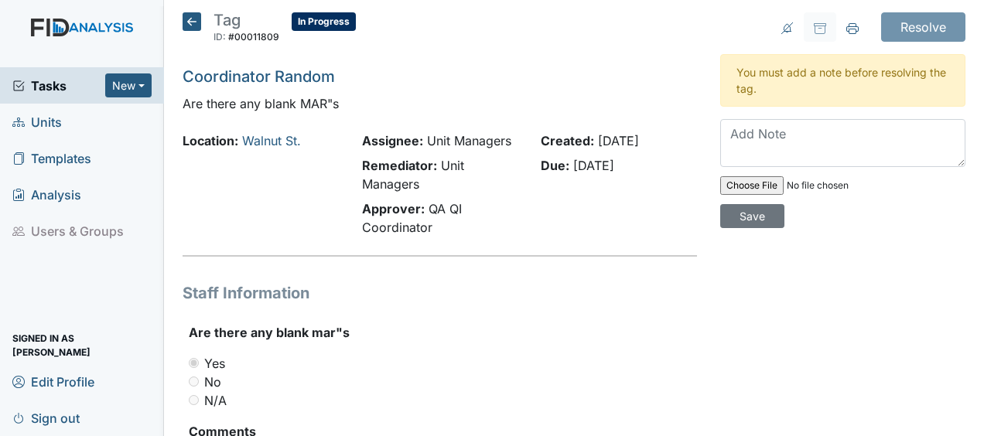
click at [537, 312] on div "Staff Information Are there any blank mar"s You must select one of the below op…" at bounding box center [440, 416] width 514 height 269
click at [192, 23] on icon at bounding box center [192, 21] width 19 height 19
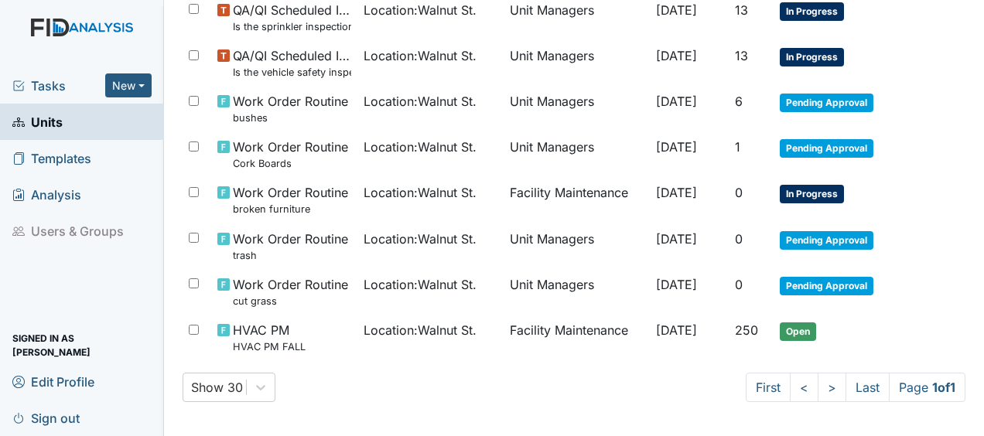
scroll to position [1146, 0]
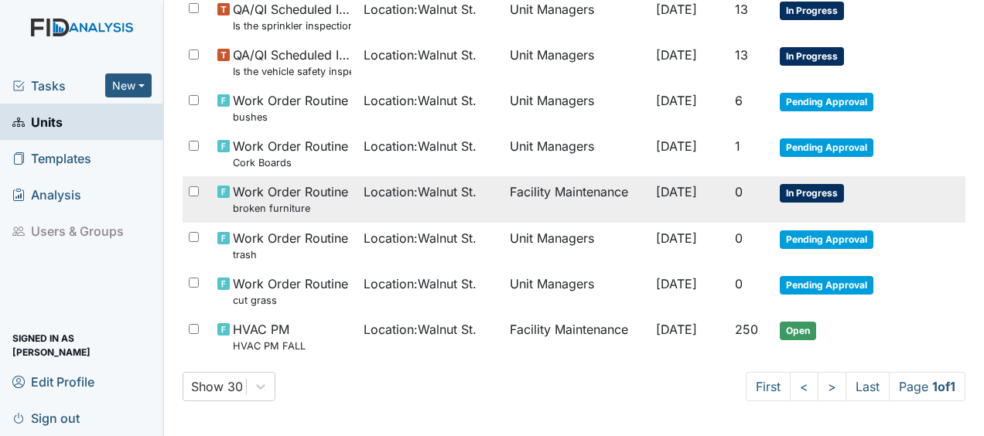
click at [532, 189] on td "Facility Maintenance" at bounding box center [577, 199] width 146 height 46
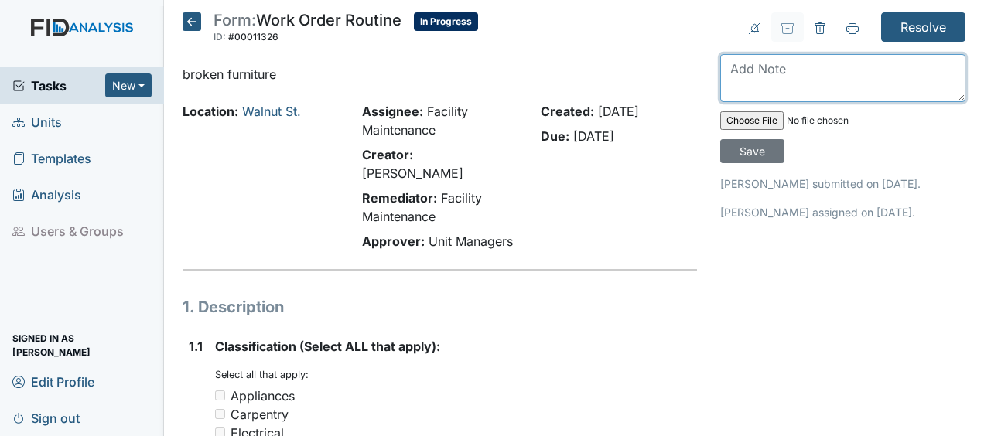
click at [734, 68] on textarea at bounding box center [842, 78] width 245 height 48
type textarea "haul away broken furniture JB"
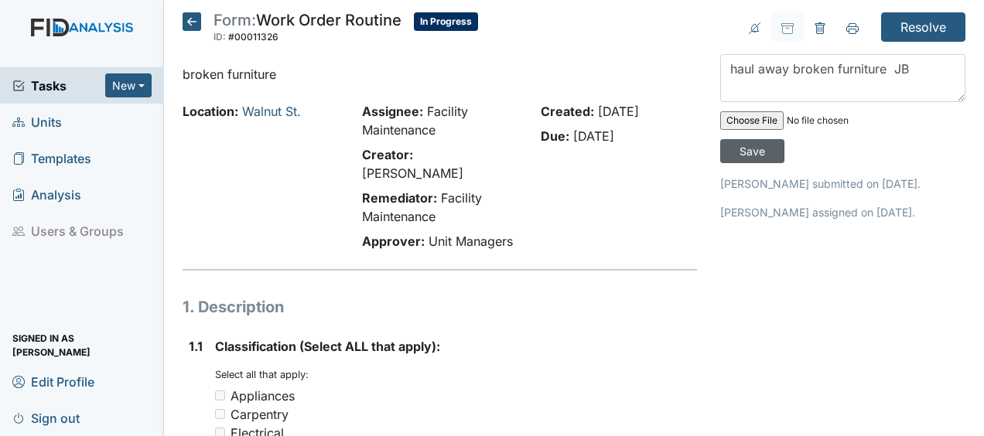
drag, startPoint x: 753, startPoint y: 157, endPoint x: 763, endPoint y: 138, distance: 21.8
click at [763, 138] on div "haul away broken furniture JB Save" at bounding box center [842, 108] width 245 height 109
click at [752, 152] on input "Save" at bounding box center [752, 151] width 64 height 24
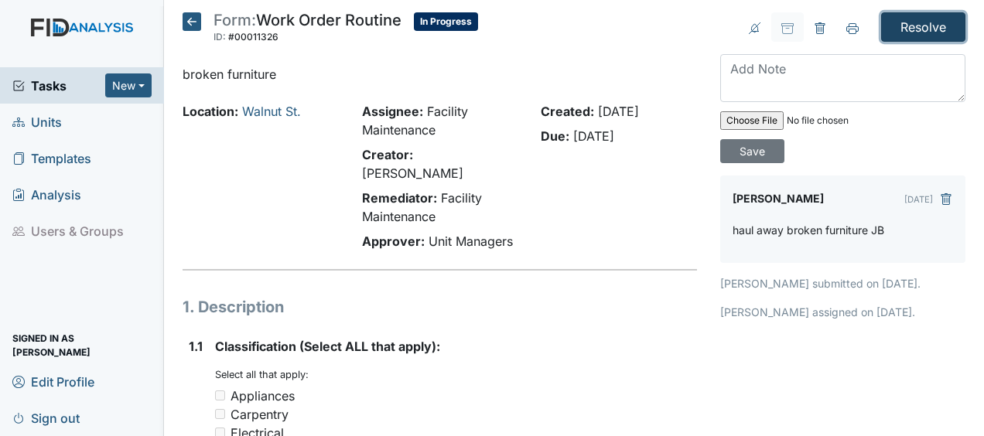
click at [905, 29] on input "Resolve" at bounding box center [923, 26] width 84 height 29
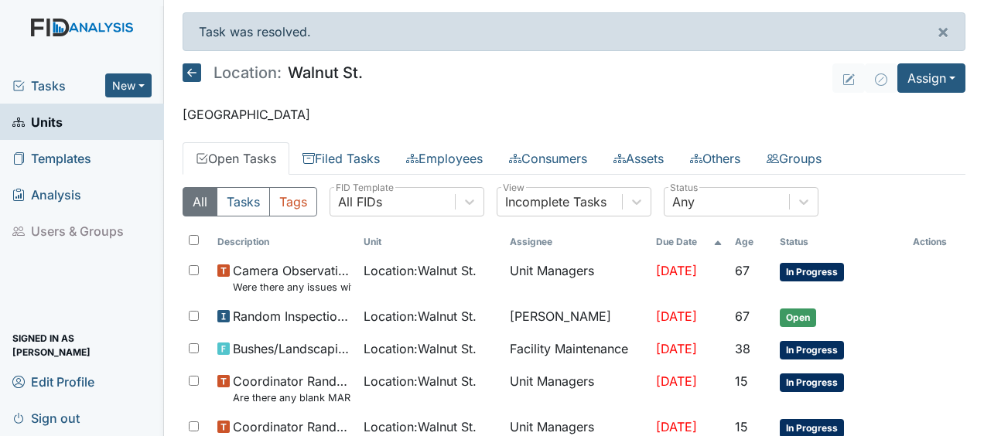
click at [771, 106] on p "[GEOGRAPHIC_DATA]" at bounding box center [574, 114] width 783 height 19
click at [192, 73] on icon at bounding box center [192, 72] width 19 height 19
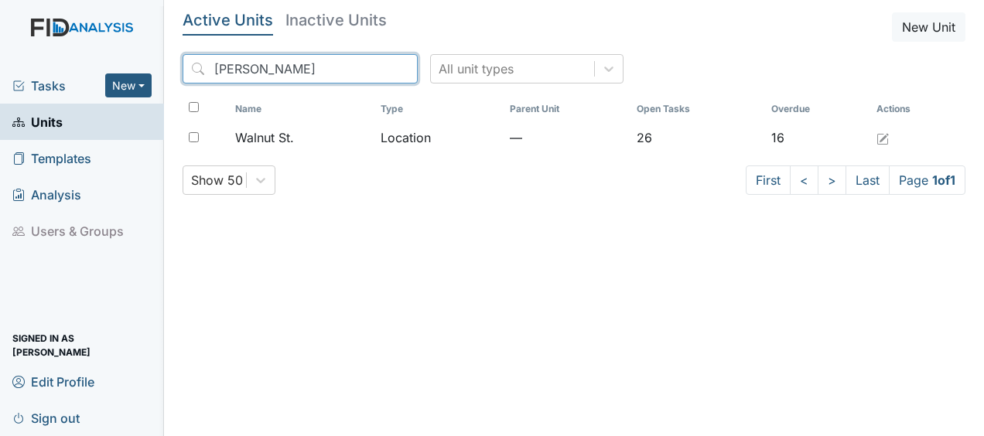
click at [370, 67] on input "waln" at bounding box center [300, 68] width 235 height 29
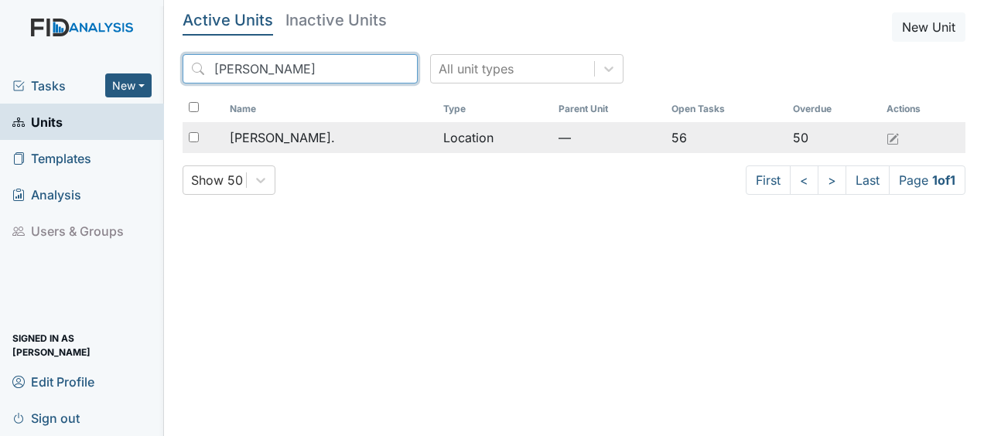
type input "william"
click at [437, 136] on td "Location" at bounding box center [494, 137] width 115 height 31
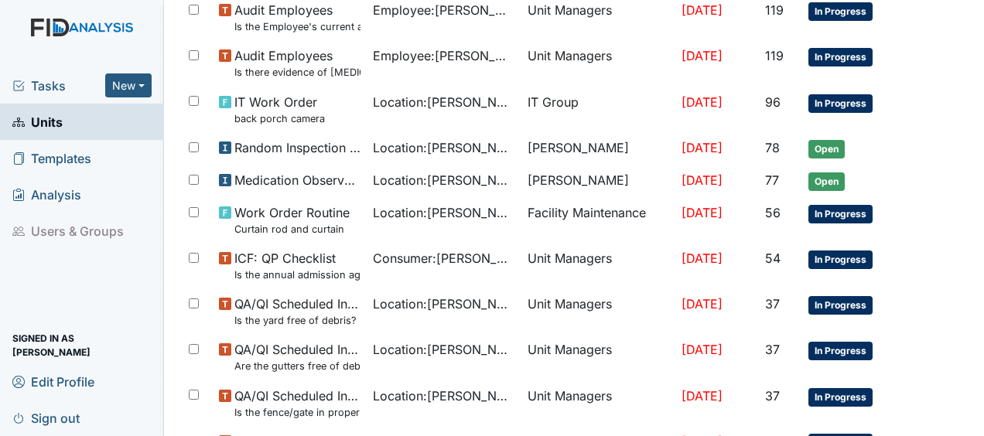
scroll to position [760, 0]
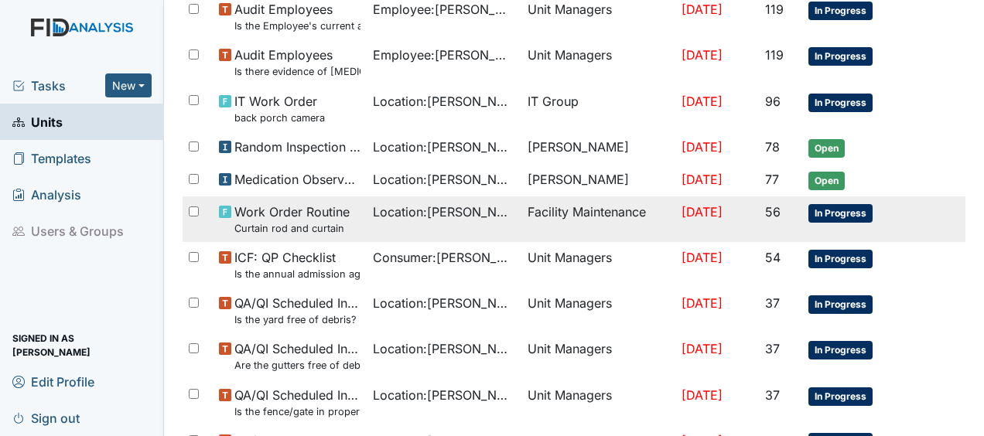
click at [446, 205] on span "Location : [PERSON_NAME]." at bounding box center [444, 212] width 142 height 19
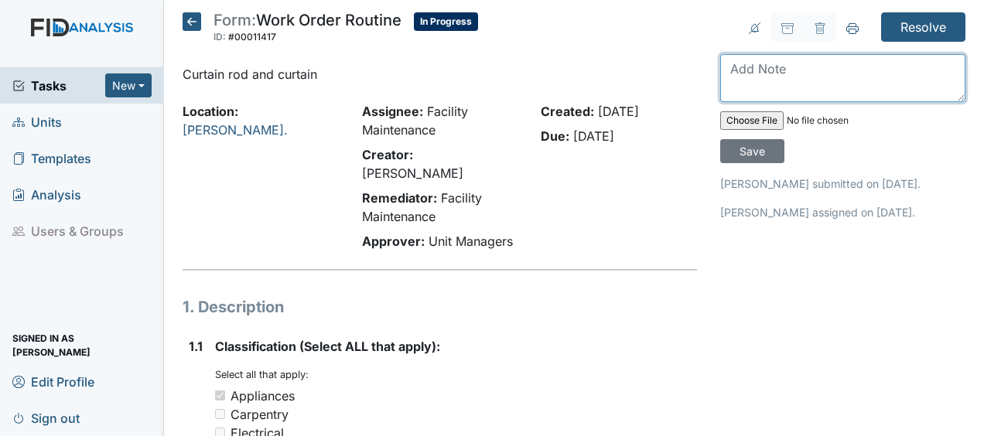
click at [720, 70] on textarea at bounding box center [842, 78] width 245 height 48
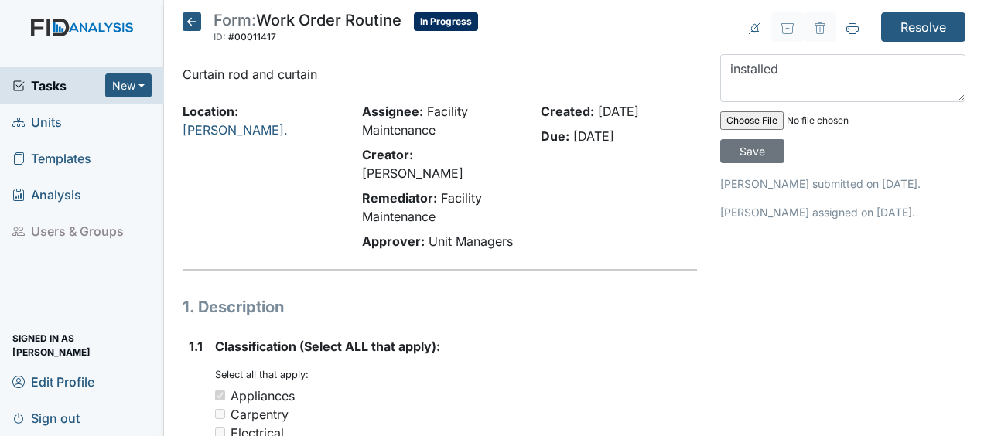
click at [672, 135] on div "Due: Aug 7, 2025" at bounding box center [619, 136] width 156 height 19
click at [650, 180] on div "Created: Jul 23, 2025 Due: Aug 7, 2025" at bounding box center [618, 179] width 179 height 155
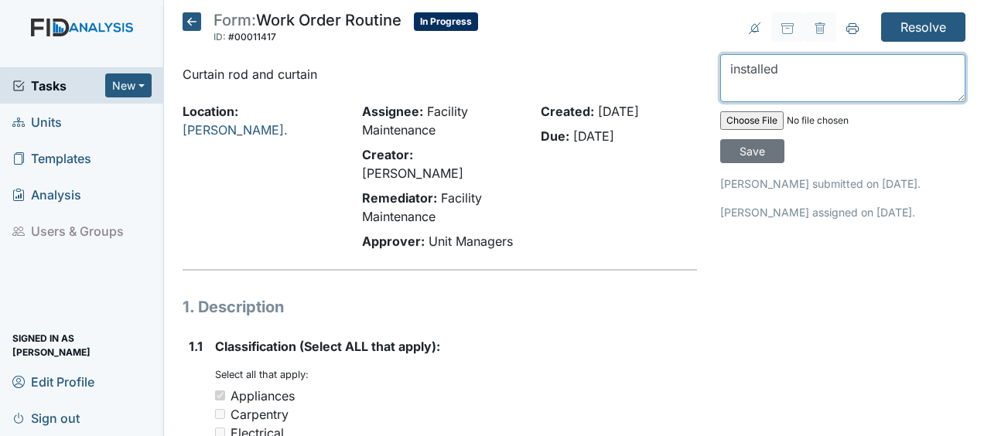
click at [777, 65] on textarea "installed" at bounding box center [842, 78] width 245 height 48
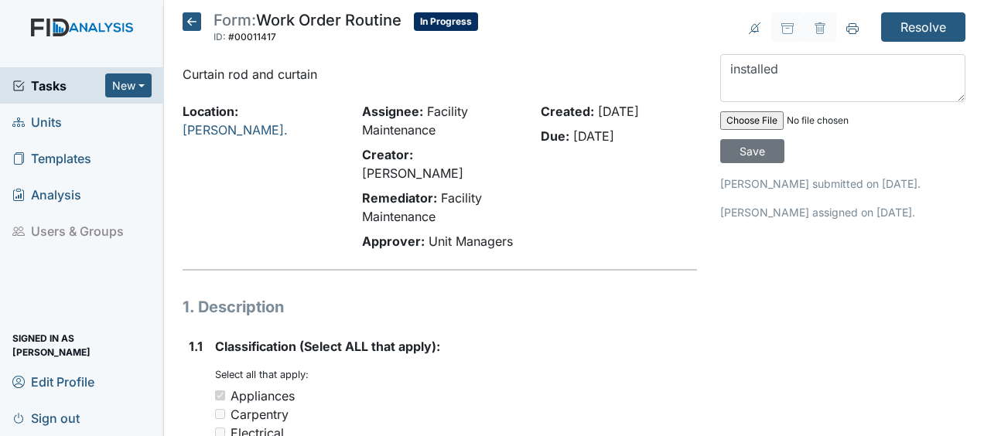
click at [871, 128] on input "file" at bounding box center [825, 120] width 210 height 37
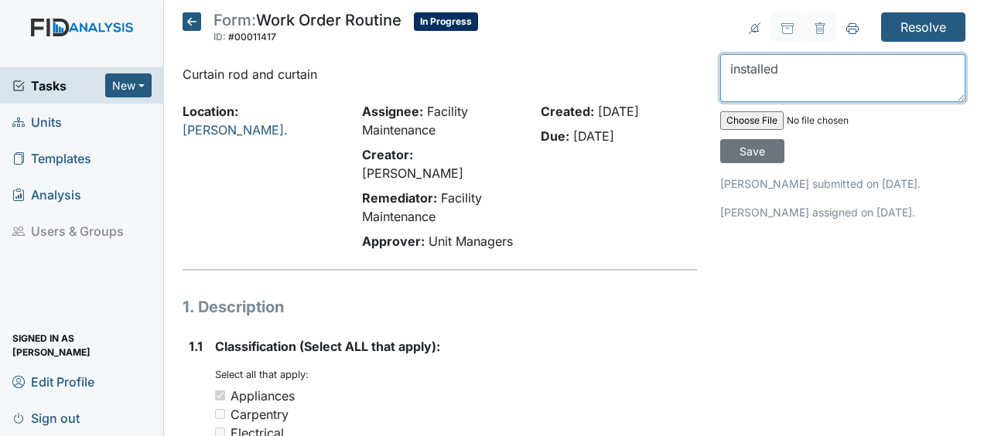
click at [782, 67] on textarea "installed" at bounding box center [842, 78] width 245 height 48
click at [782, 68] on textarea "installed c urtain rods" at bounding box center [842, 78] width 245 height 48
type textarea "installed c JBurtain rods"
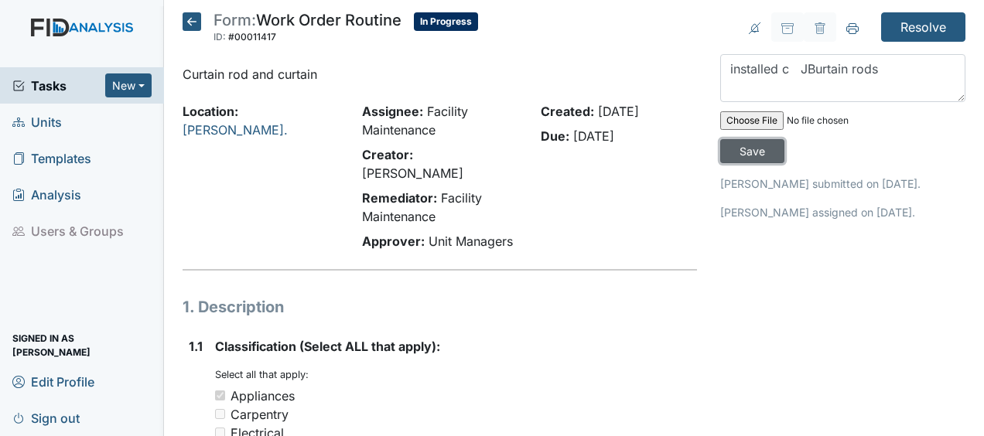
click at [753, 149] on input "Save" at bounding box center [752, 151] width 64 height 24
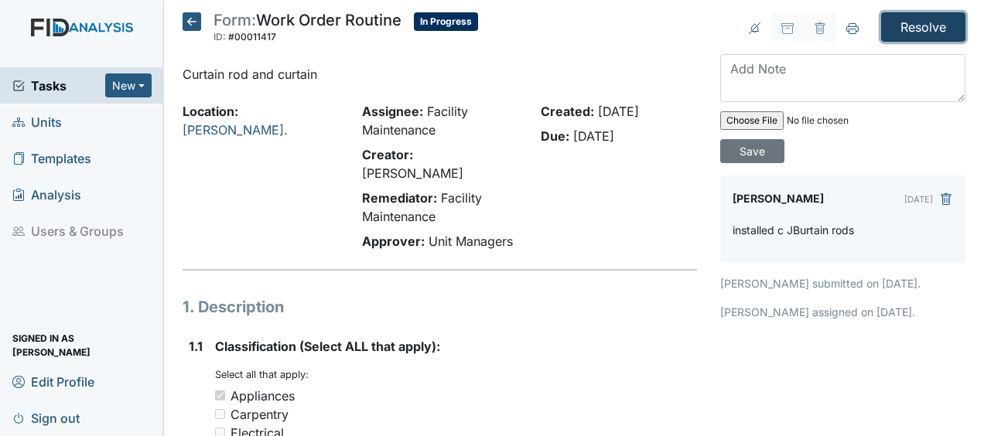
click at [891, 25] on input "Resolve" at bounding box center [923, 26] width 84 height 29
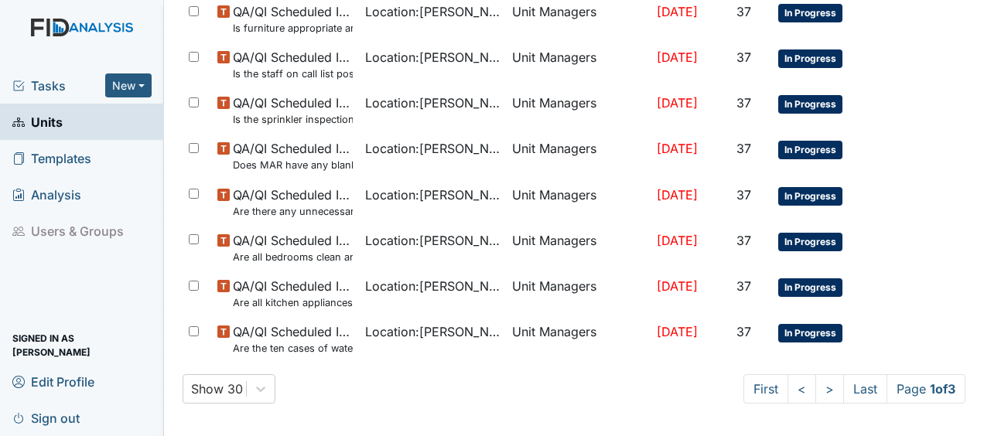
scroll to position [1242, 0]
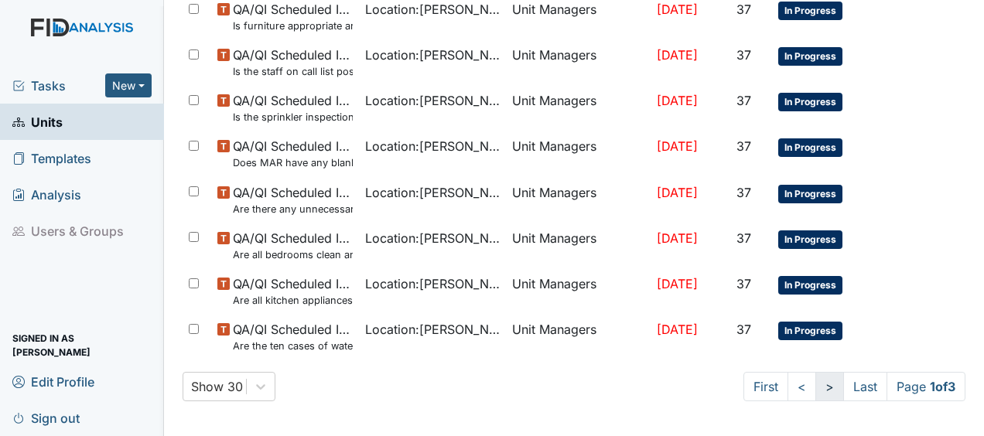
click at [815, 384] on link ">" at bounding box center [829, 386] width 29 height 29
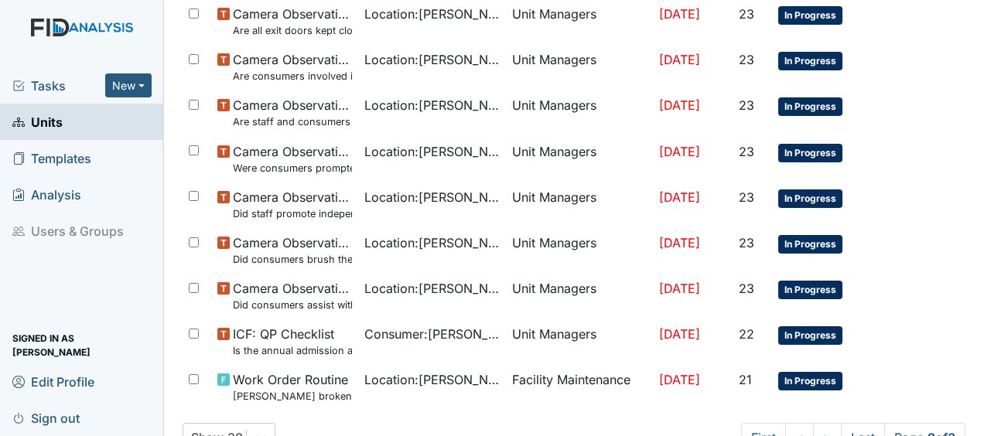
scroll to position [1269, 0]
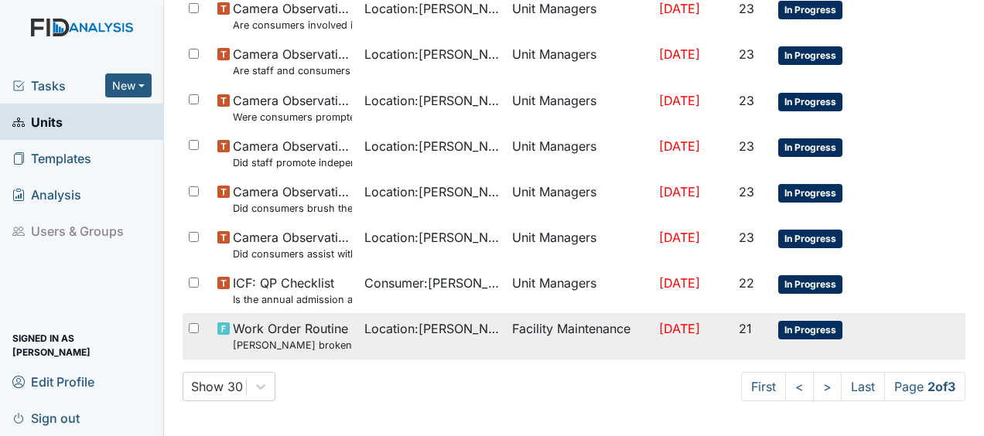
drag, startPoint x: 808, startPoint y: 379, endPoint x: 675, endPoint y: 319, distance: 145.8
click at [675, 321] on span "[DATE]" at bounding box center [679, 328] width 41 height 15
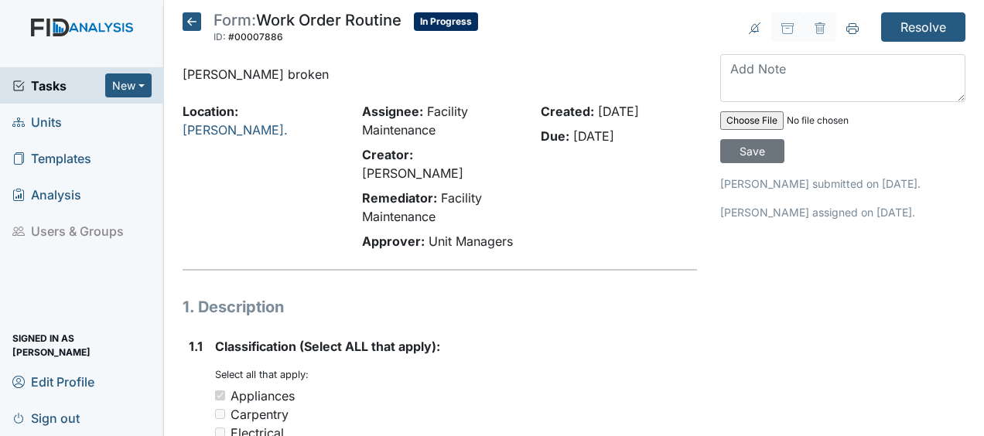
click at [195, 20] on icon at bounding box center [192, 21] width 19 height 19
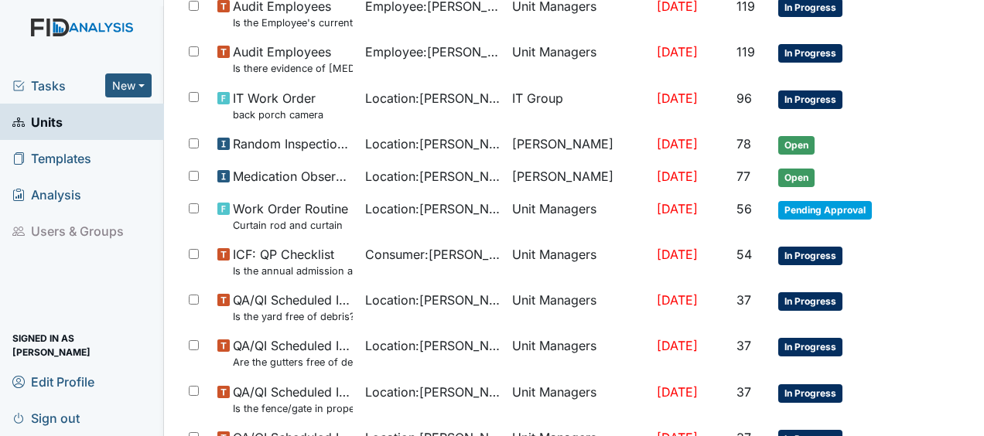
scroll to position [1143, 0]
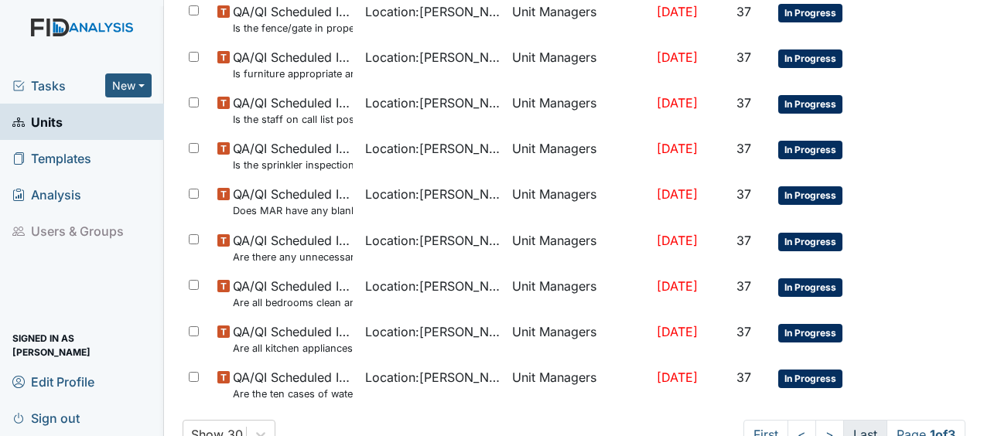
click at [850, 426] on link "Last" at bounding box center [865, 434] width 44 height 29
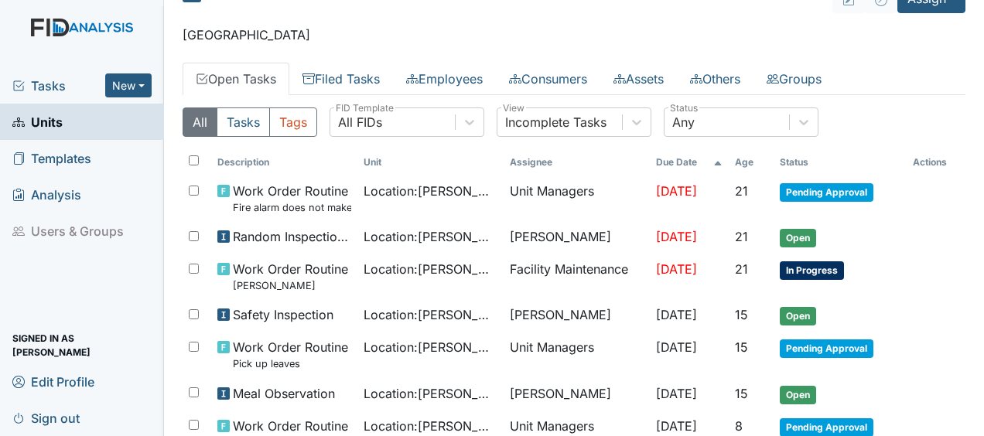
scroll to position [28, 0]
